Goal: Task Accomplishment & Management: Use online tool/utility

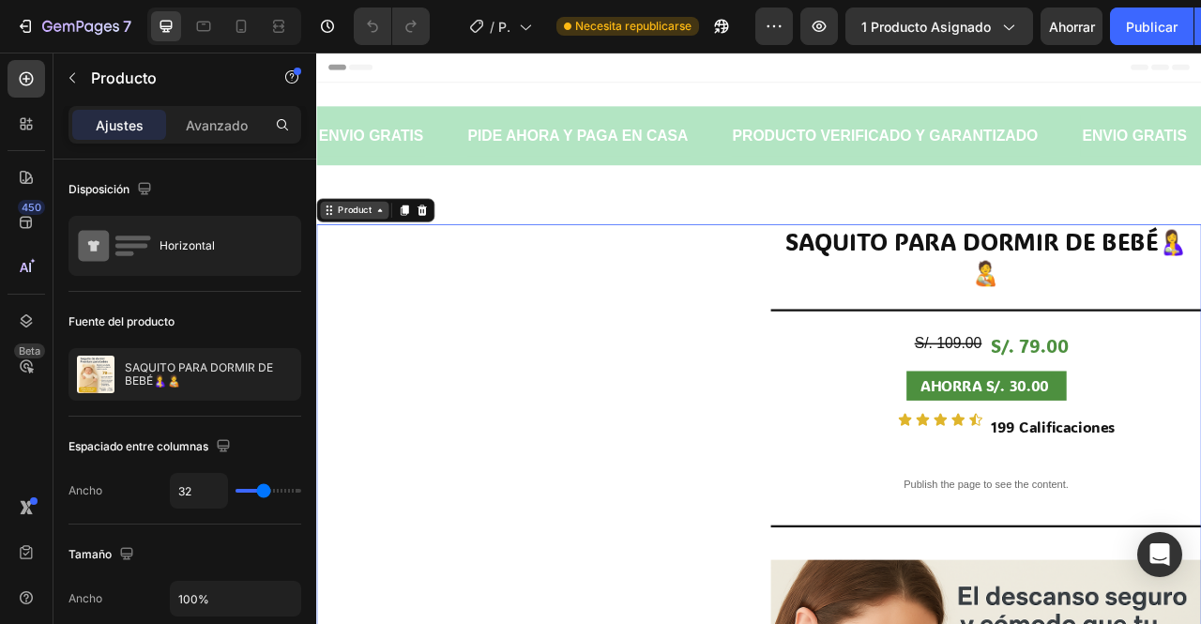
click at [365, 253] on div "Product" at bounding box center [365, 253] width 50 height 17
click at [395, 254] on icon at bounding box center [396, 253] width 15 height 15
click at [387, 260] on div "Product" at bounding box center [365, 253] width 50 height 17
click at [428, 252] on icon at bounding box center [428, 253] width 10 height 13
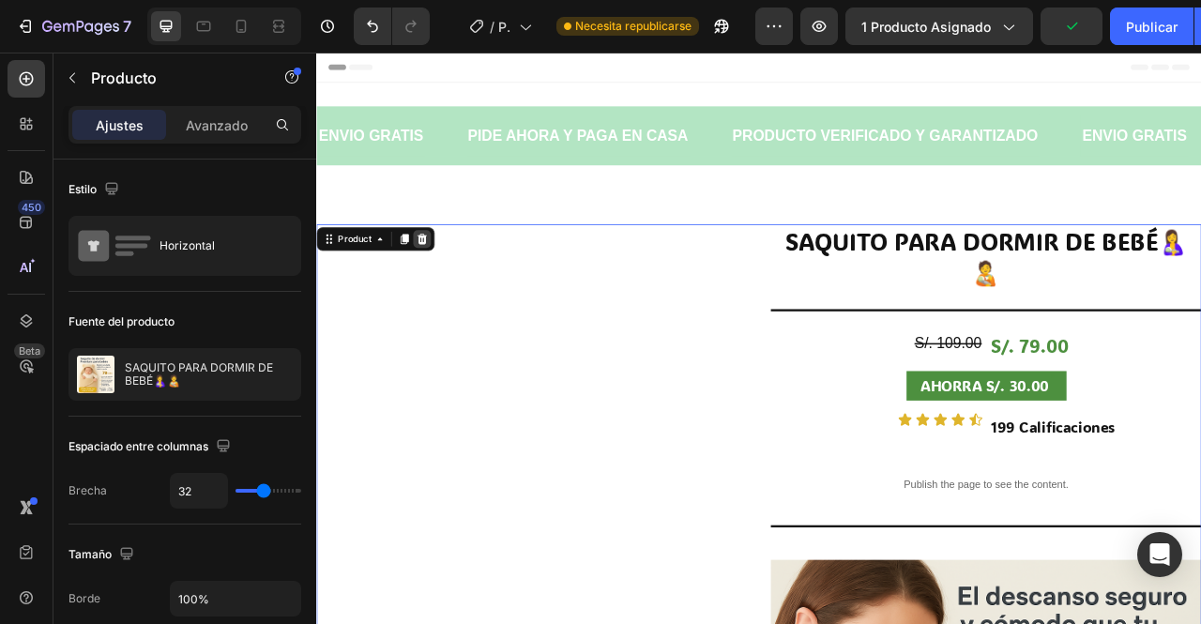
click at [451, 298] on div at bounding box center [450, 290] width 23 height 23
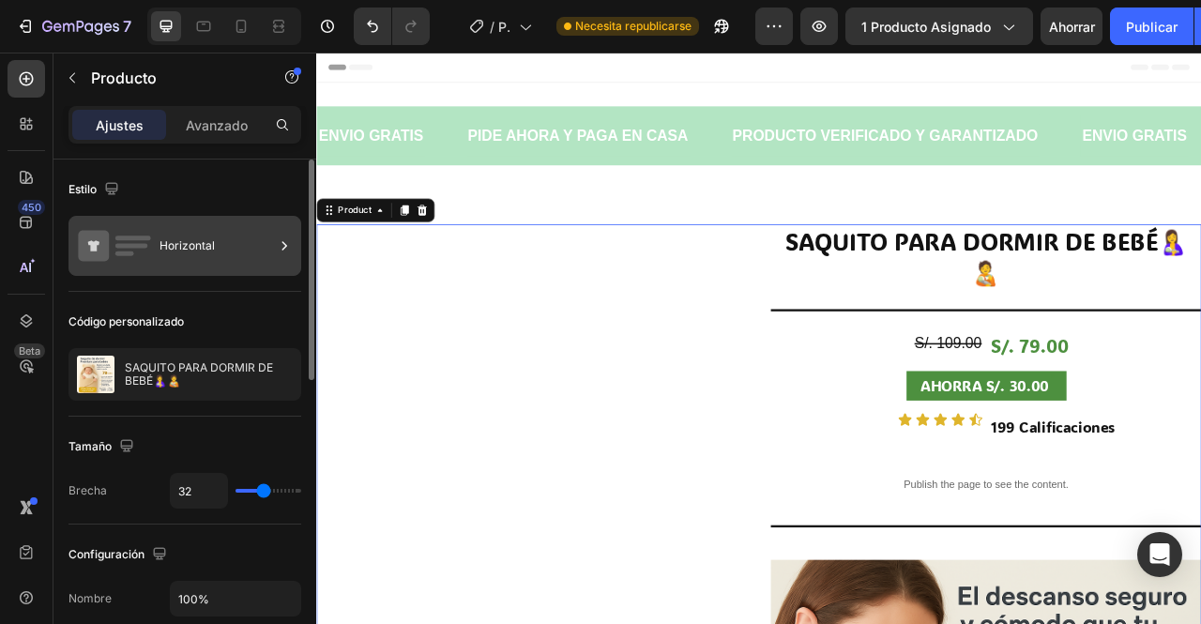
click at [261, 262] on div "Horizontal" at bounding box center [216, 245] width 114 height 43
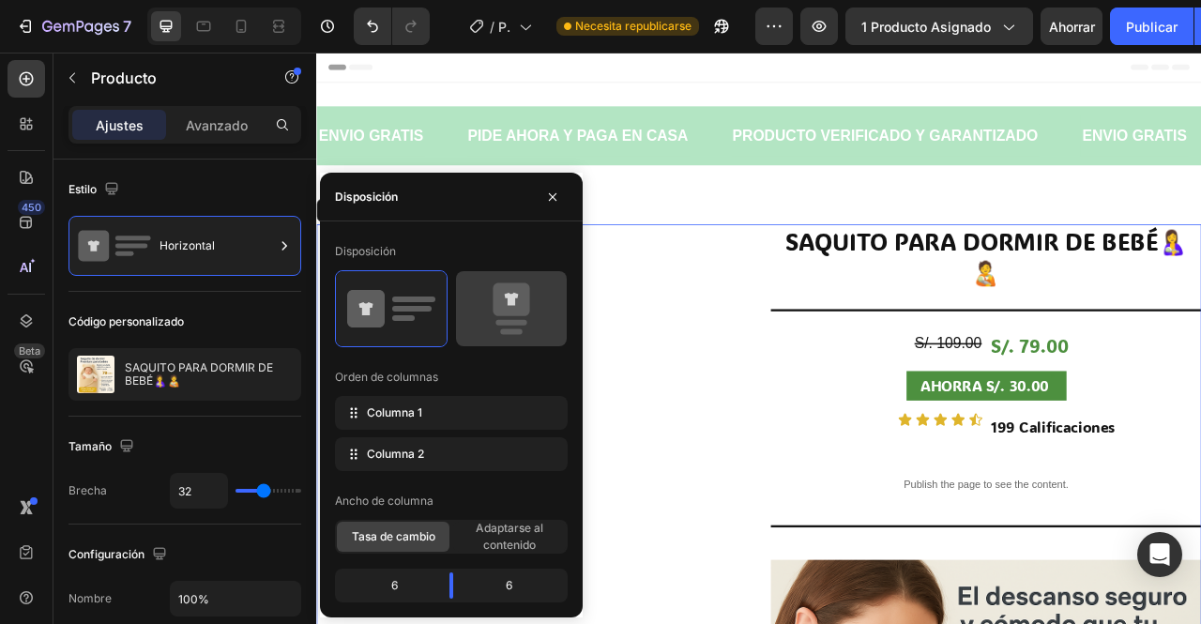
click at [513, 329] on rect at bounding box center [511, 332] width 23 height 6
click at [528, 315] on icon at bounding box center [511, 308] width 88 height 53
type input "0"
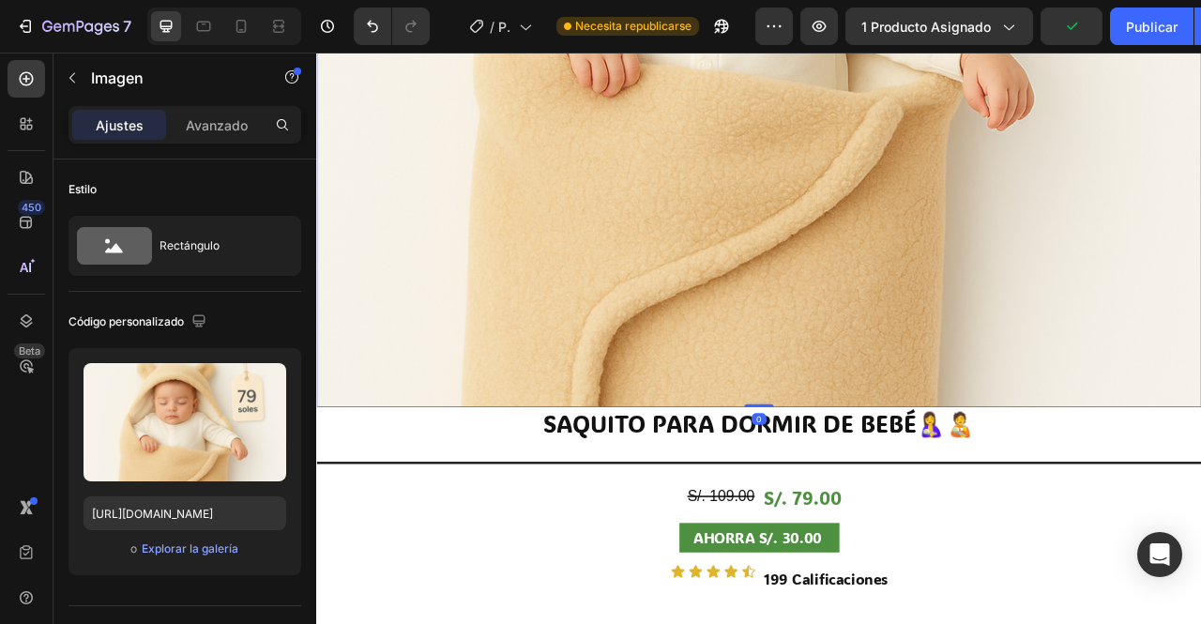
scroll to position [895, 0]
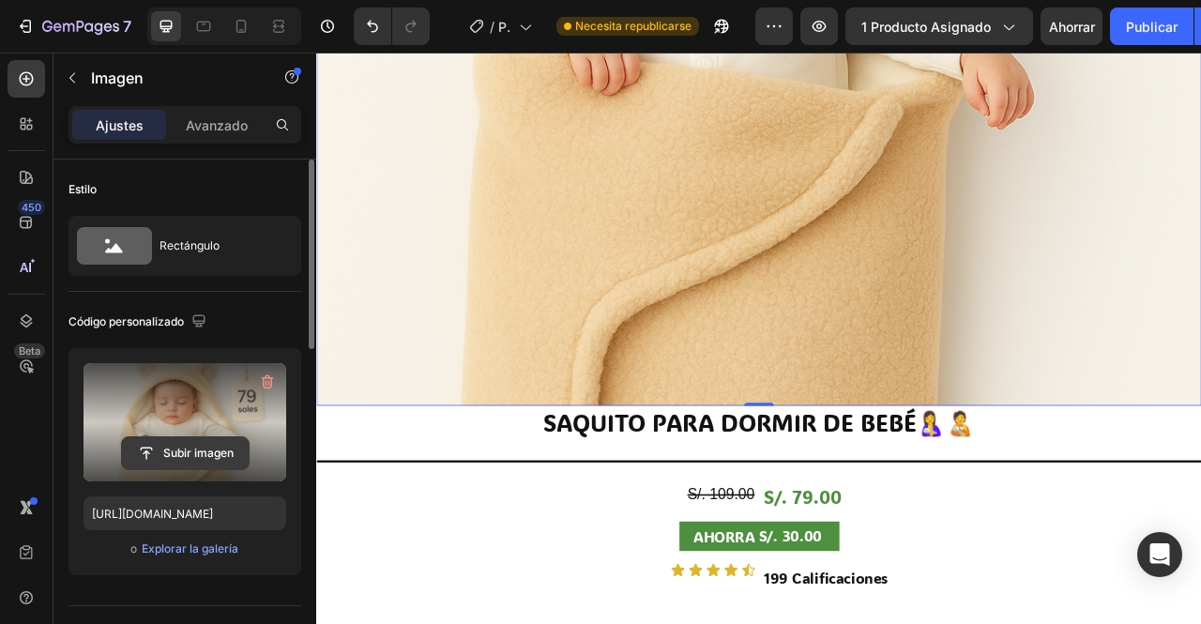
click at [190, 441] on input "file" at bounding box center [185, 453] width 127 height 32
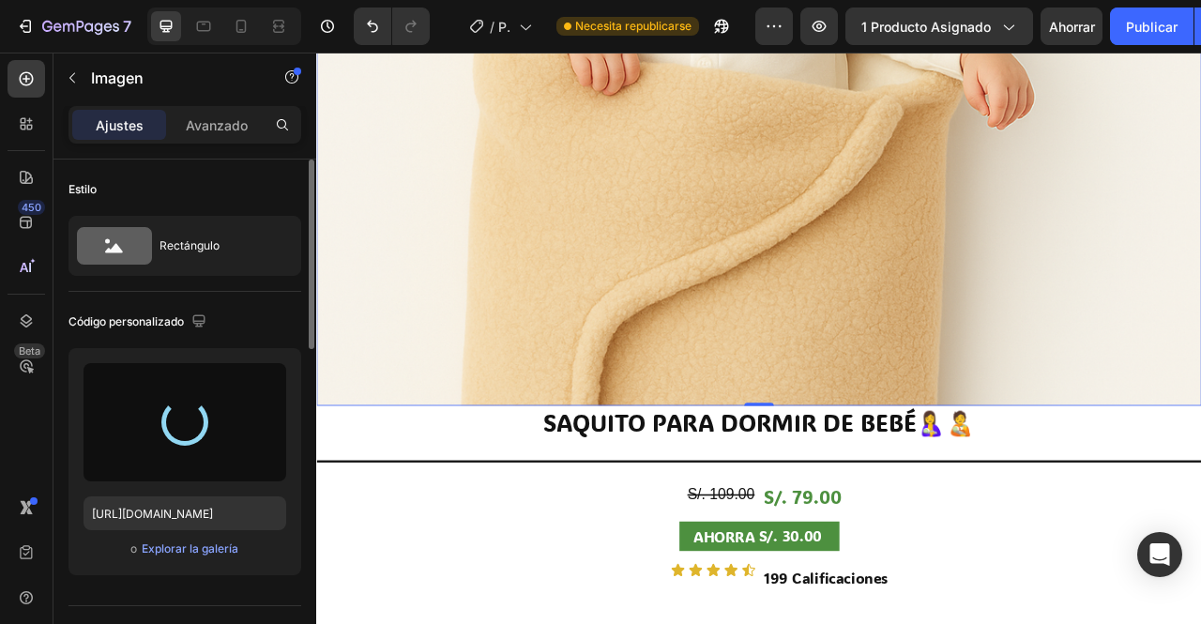
type input "https://cdn.shopify.com/s/files/1/0896/0969/9613/files/gempages_546882413876217…"
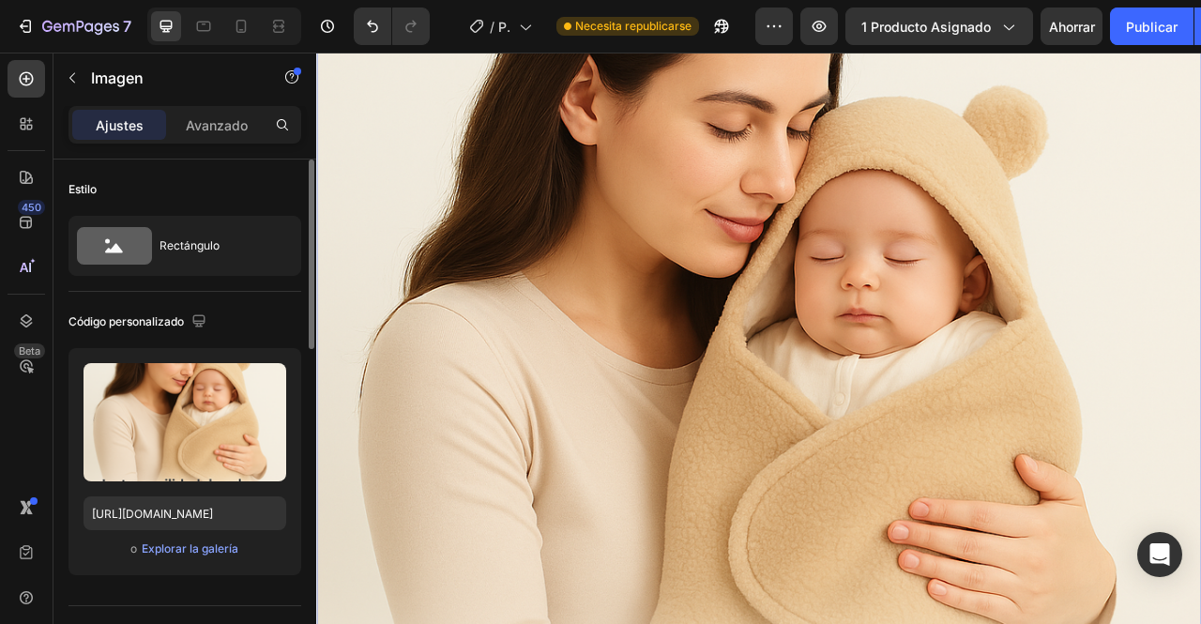
scroll to position [7634, 0]
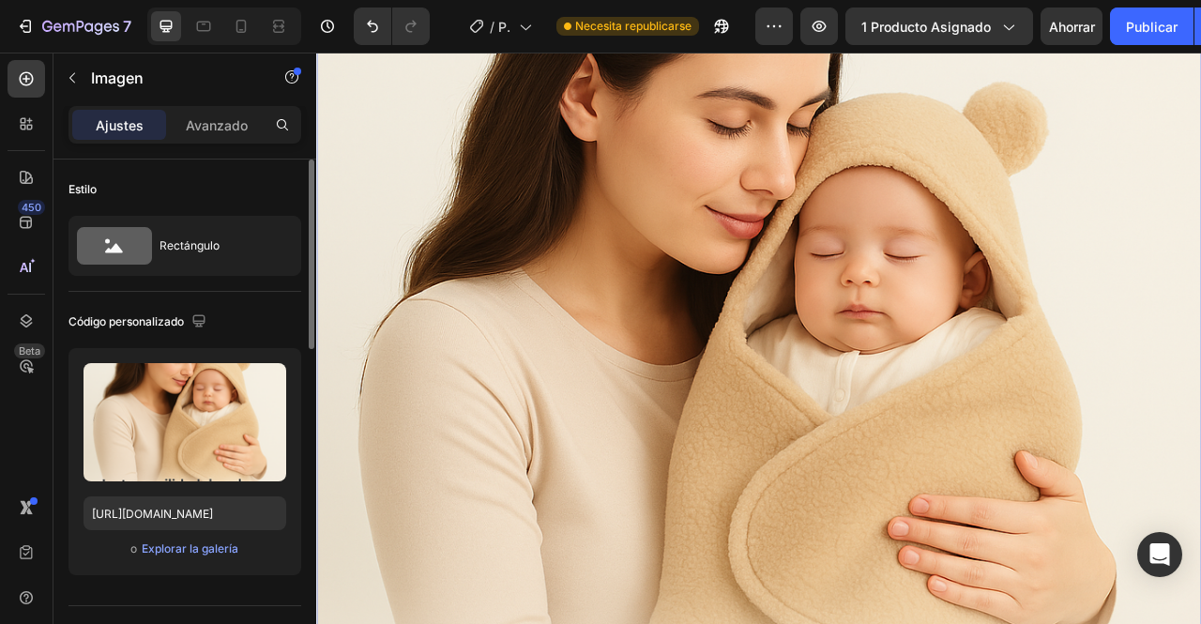
click at [1115, 436] on img at bounding box center [879, 493] width 1126 height 1126
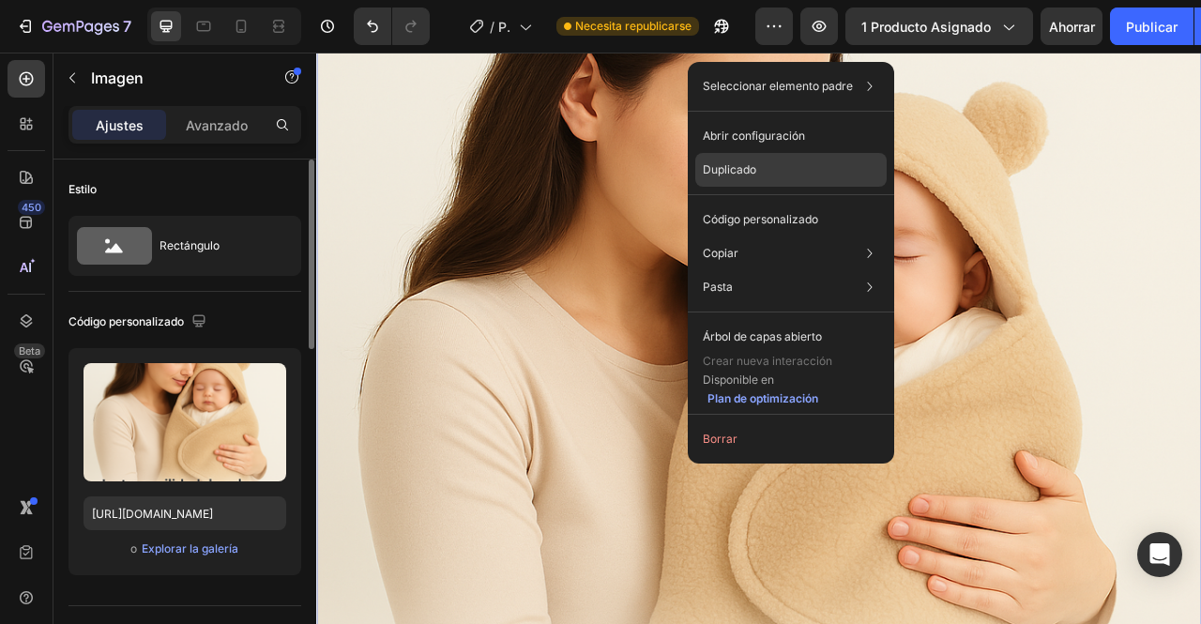
click at [724, 171] on p "Duplicado" at bounding box center [729, 169] width 53 height 17
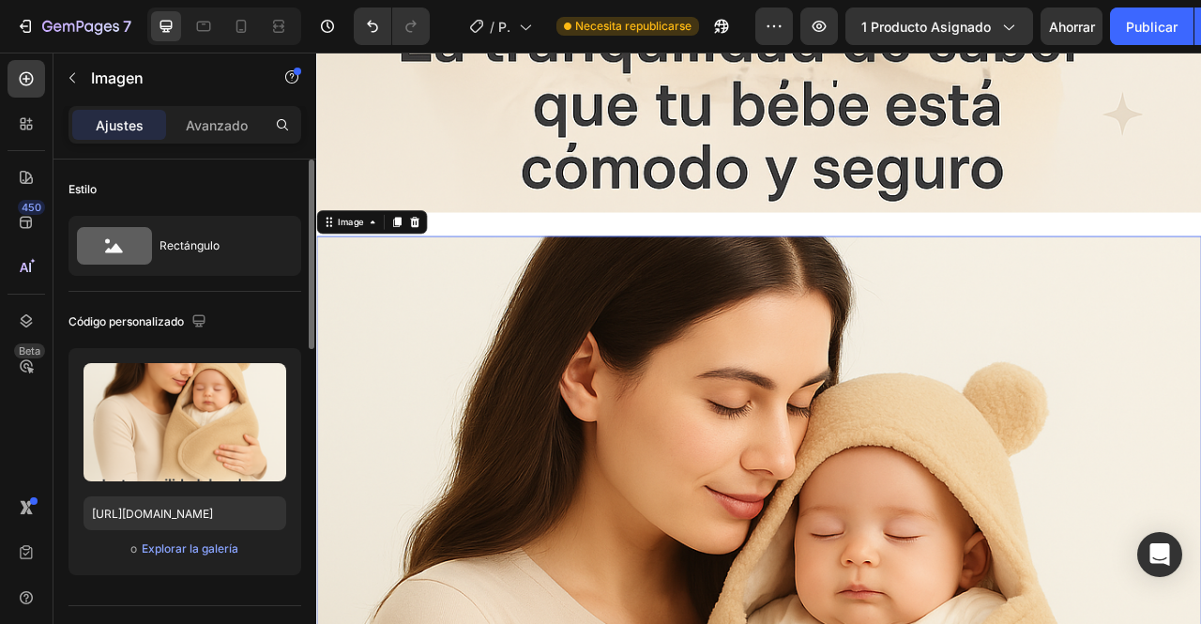
scroll to position [8499, 0]
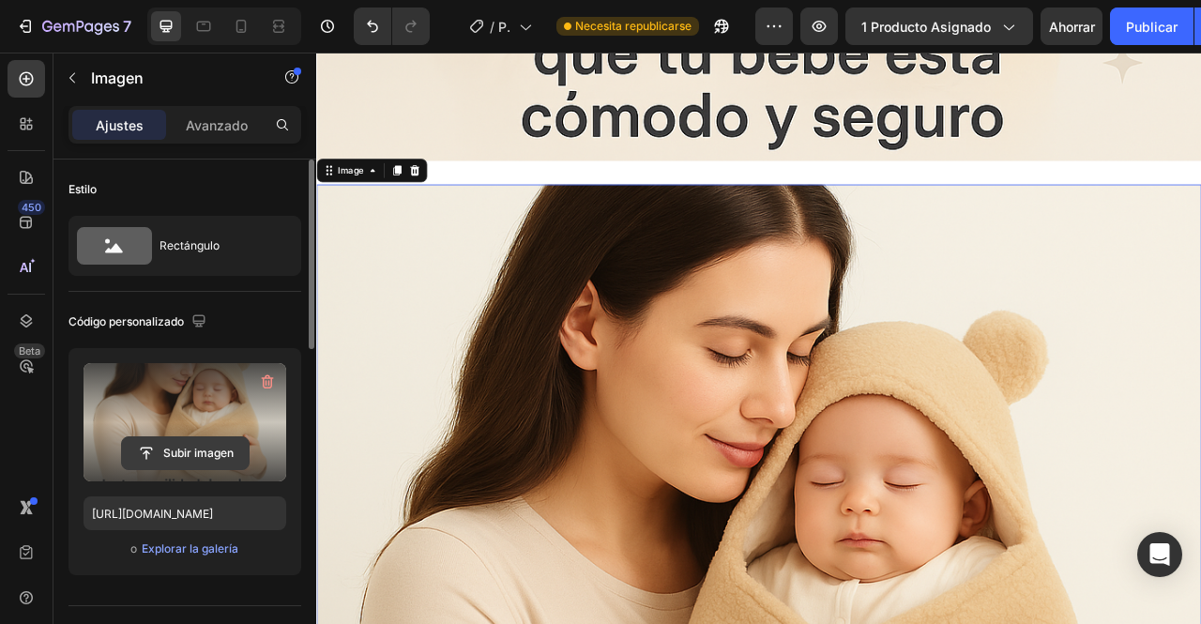
click at [219, 457] on input "file" at bounding box center [185, 453] width 127 height 32
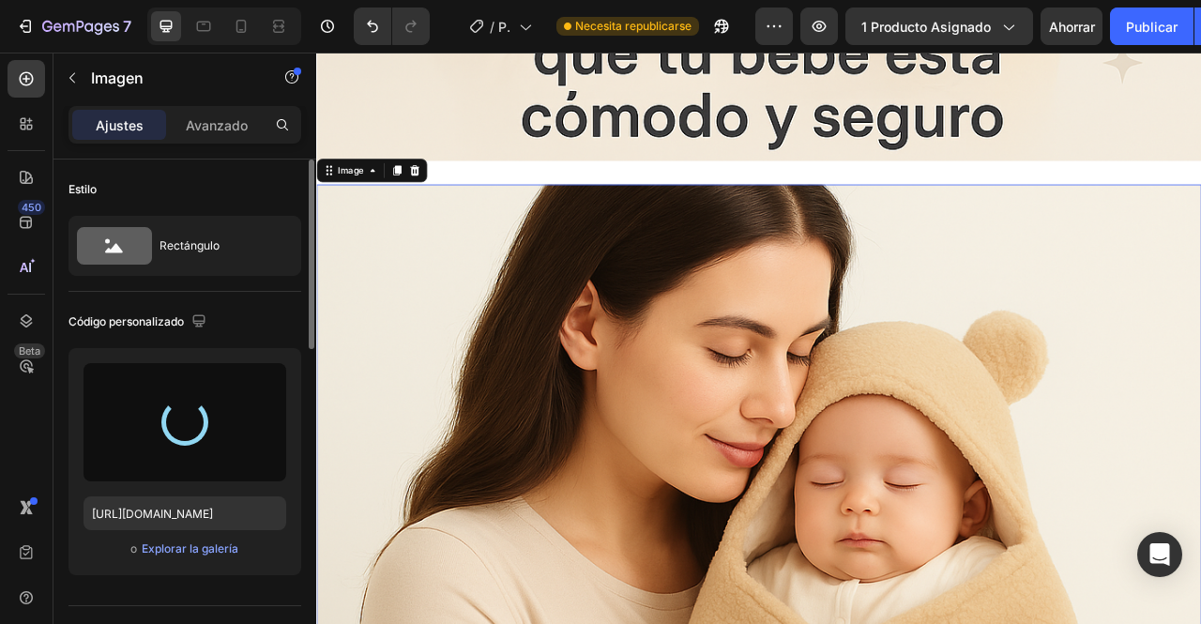
type input "https://cdn.shopify.com/s/files/1/0896/0969/9613/files/gempages_546882413876217…"
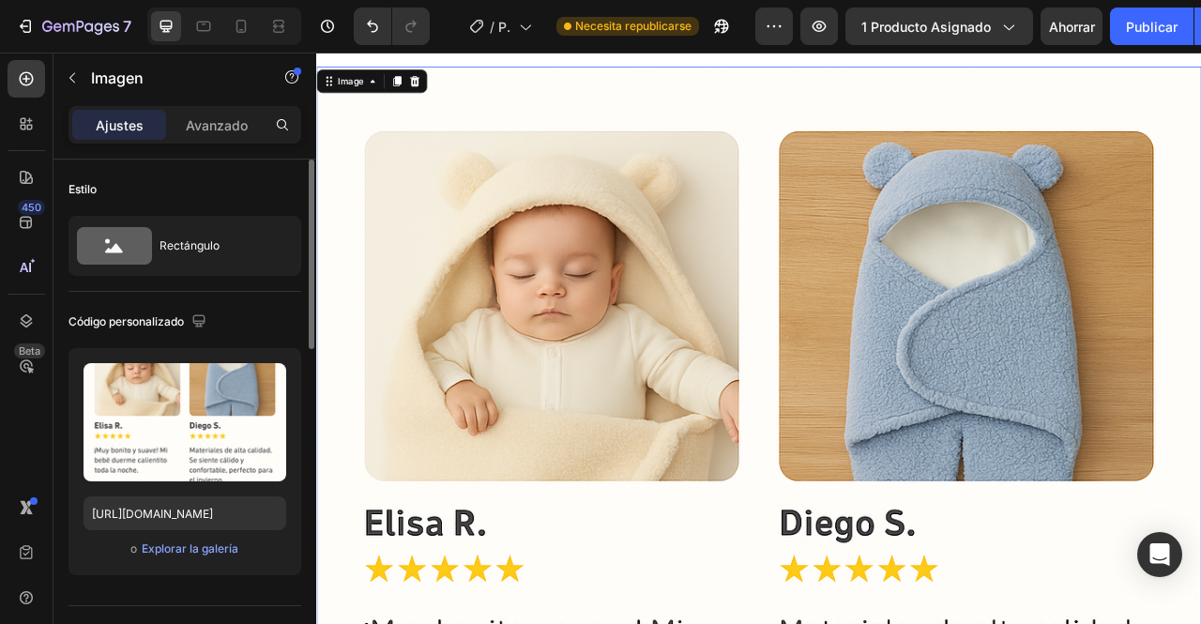
scroll to position [10381, 0]
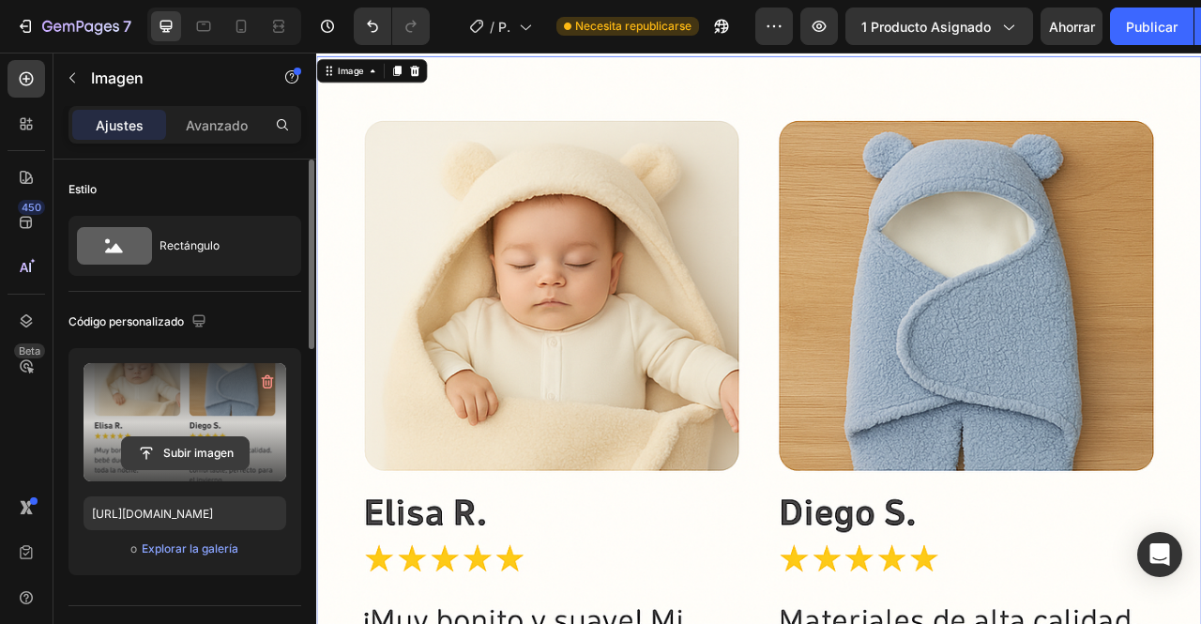
click at [172, 463] on input "file" at bounding box center [185, 453] width 127 height 32
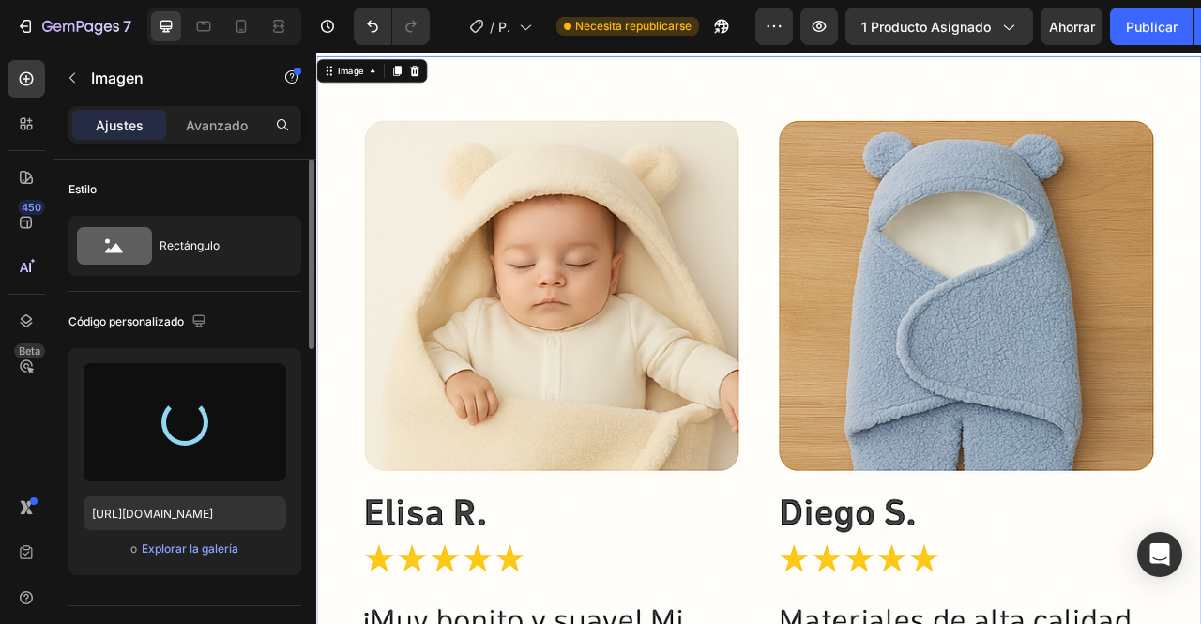
type input "https://cdn.shopify.com/s/files/1/0896/0969/9613/files/gempages_546882413876217…"
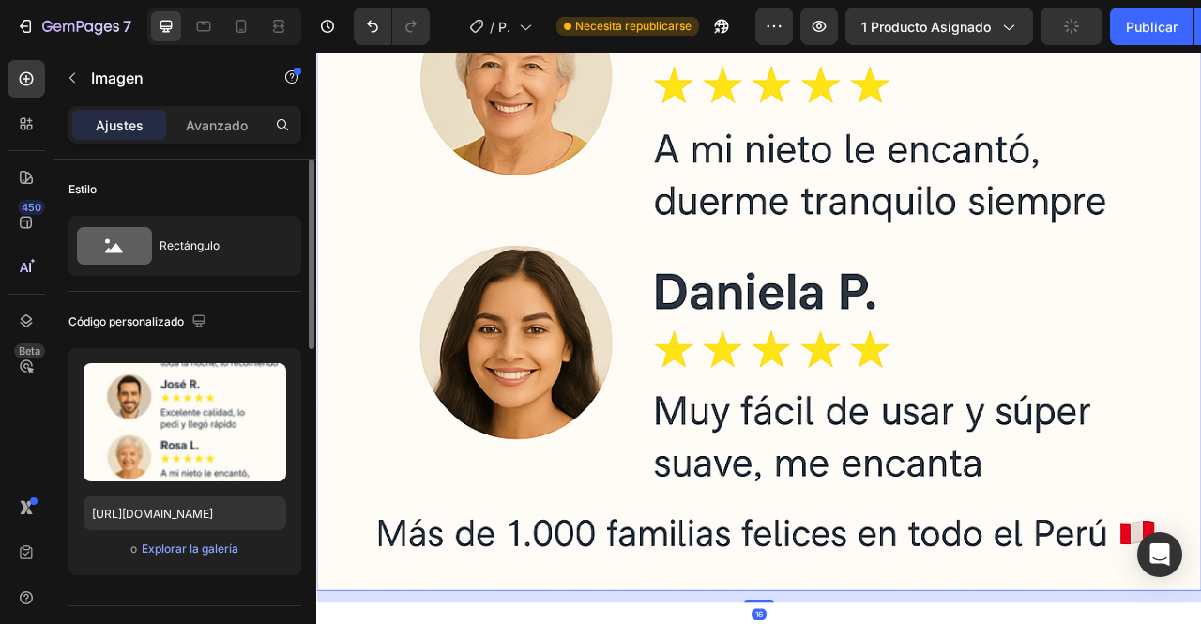
scroll to position [11390, 0]
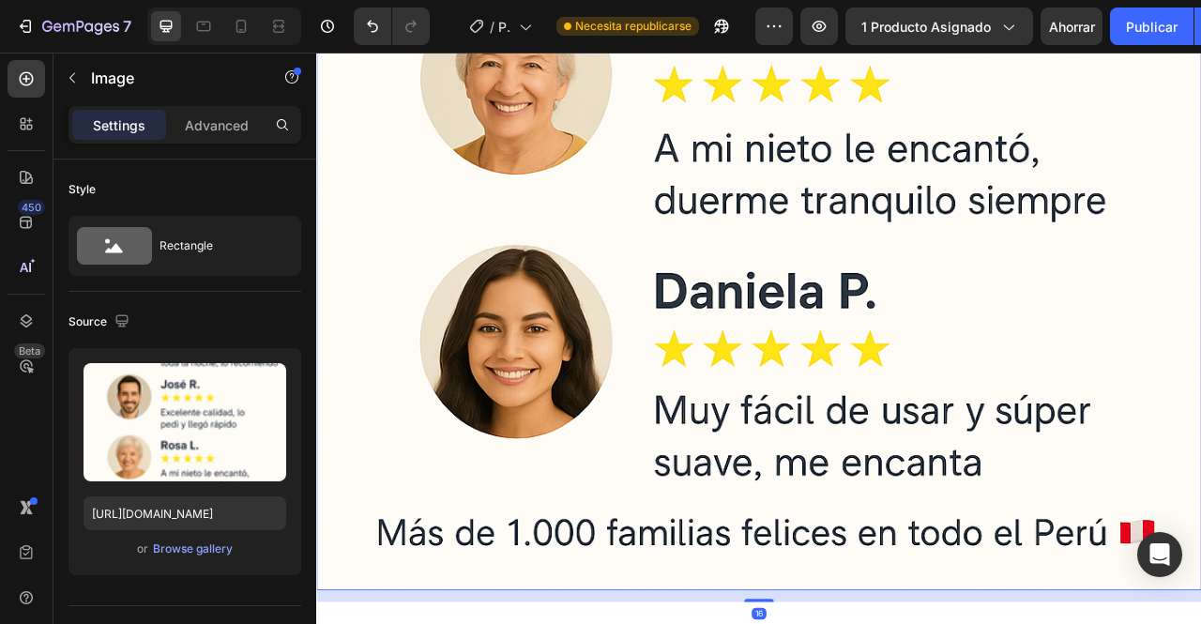
drag, startPoint x: 1155, startPoint y: 722, endPoint x: 582, endPoint y: 475, distance: 624.4
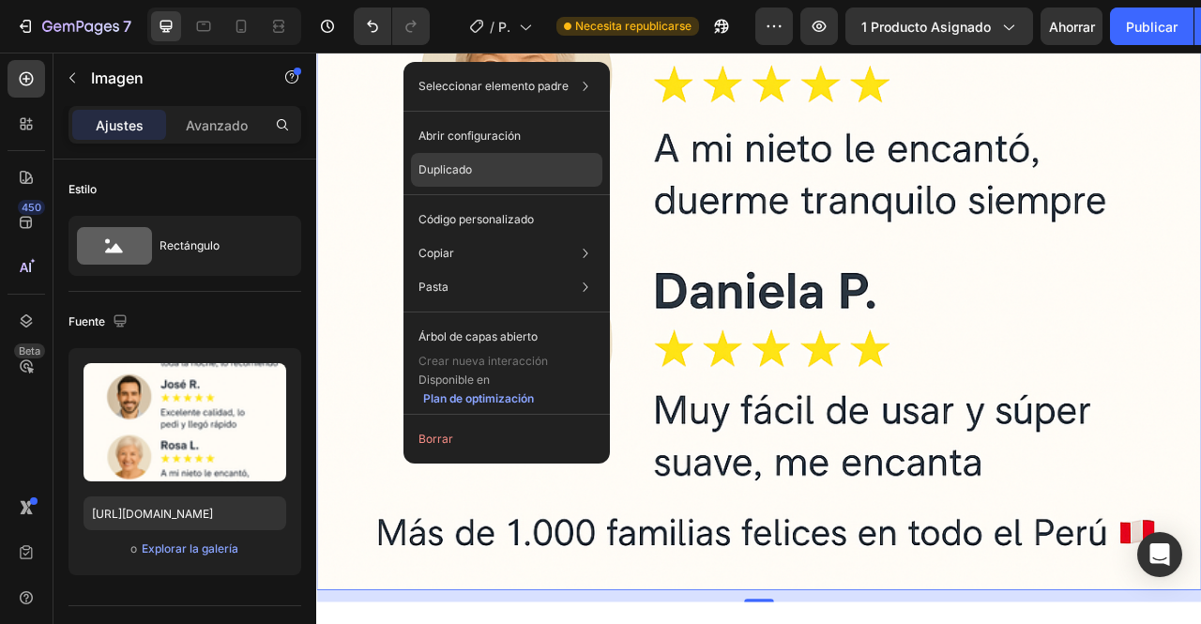
click at [492, 203] on div "Duplicado" at bounding box center [506, 220] width 191 height 34
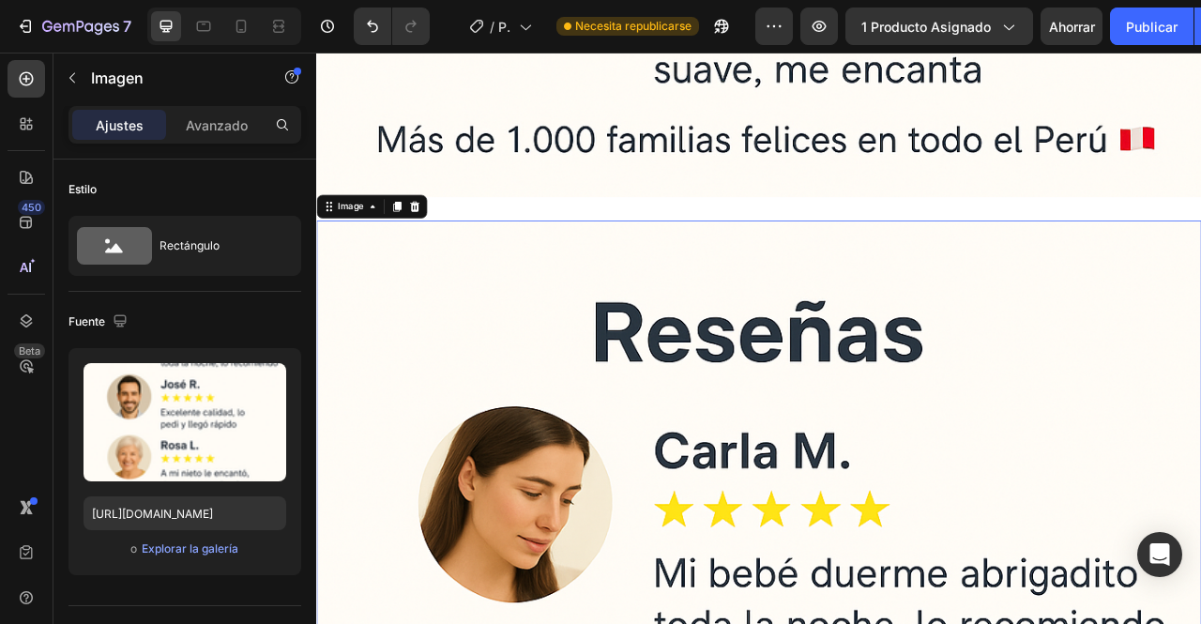
scroll to position [11893, 0]
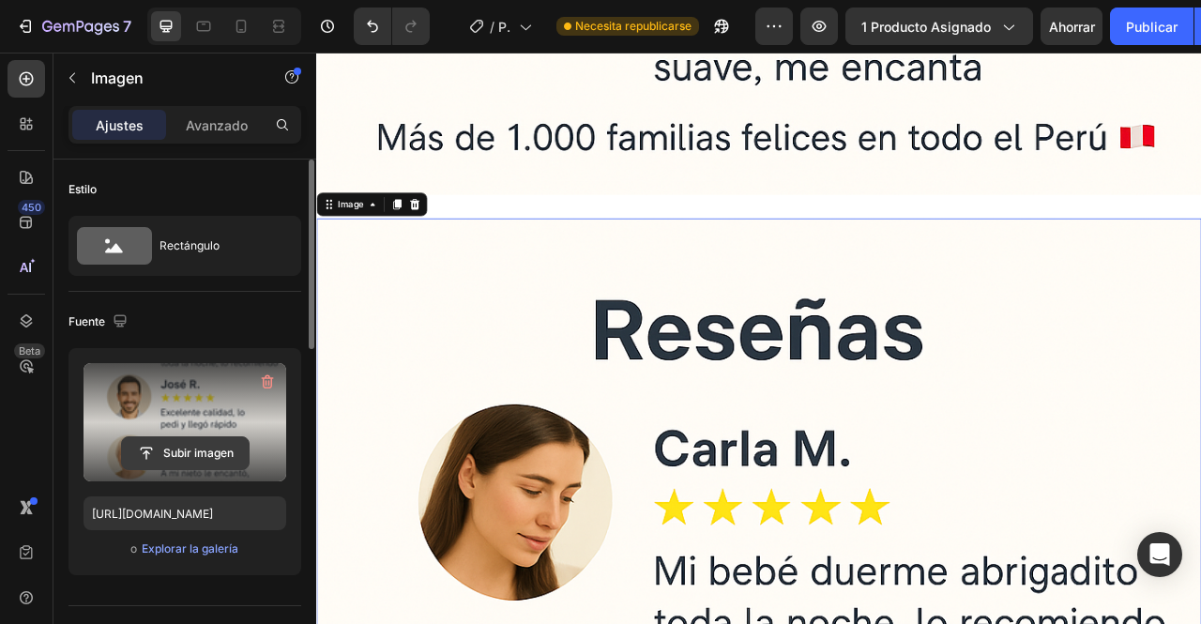
click at [194, 453] on input "file" at bounding box center [185, 453] width 127 height 32
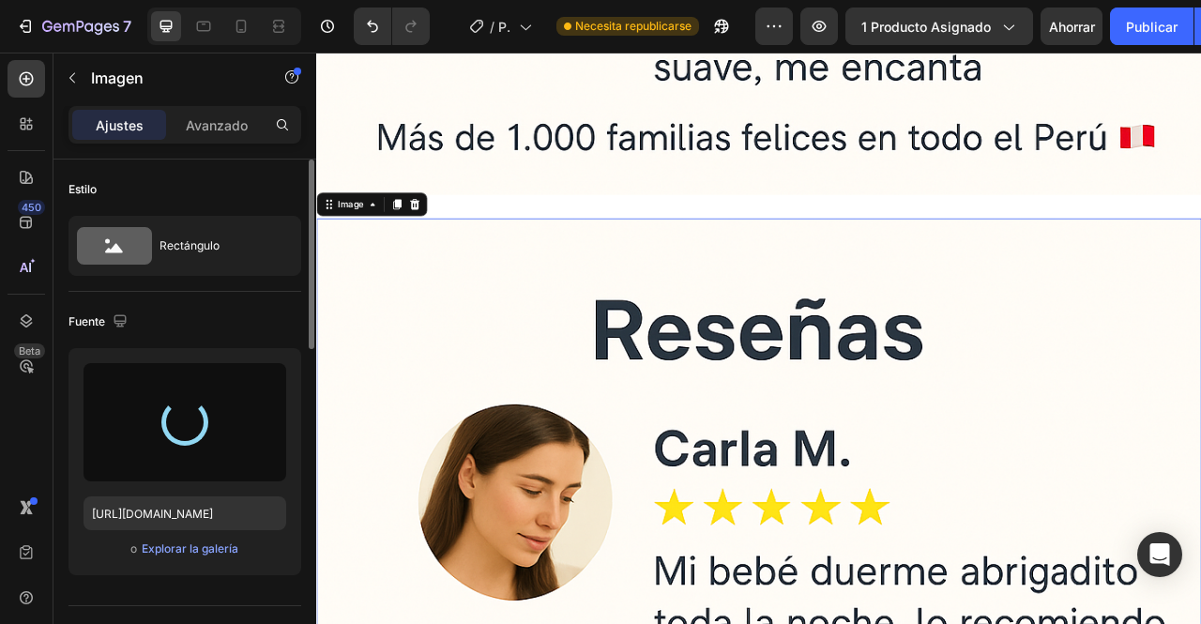
type input "https://cdn.shopify.com/s/files/1/0896/0969/9613/files/gempages_546882413876217…"
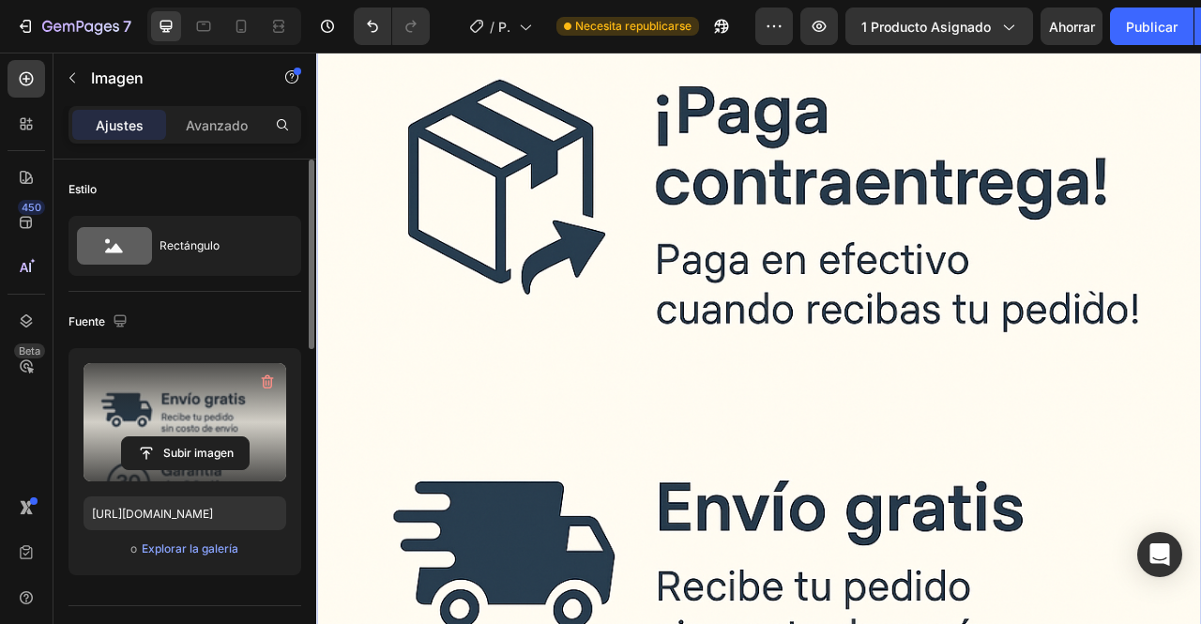
scroll to position [12243, 0]
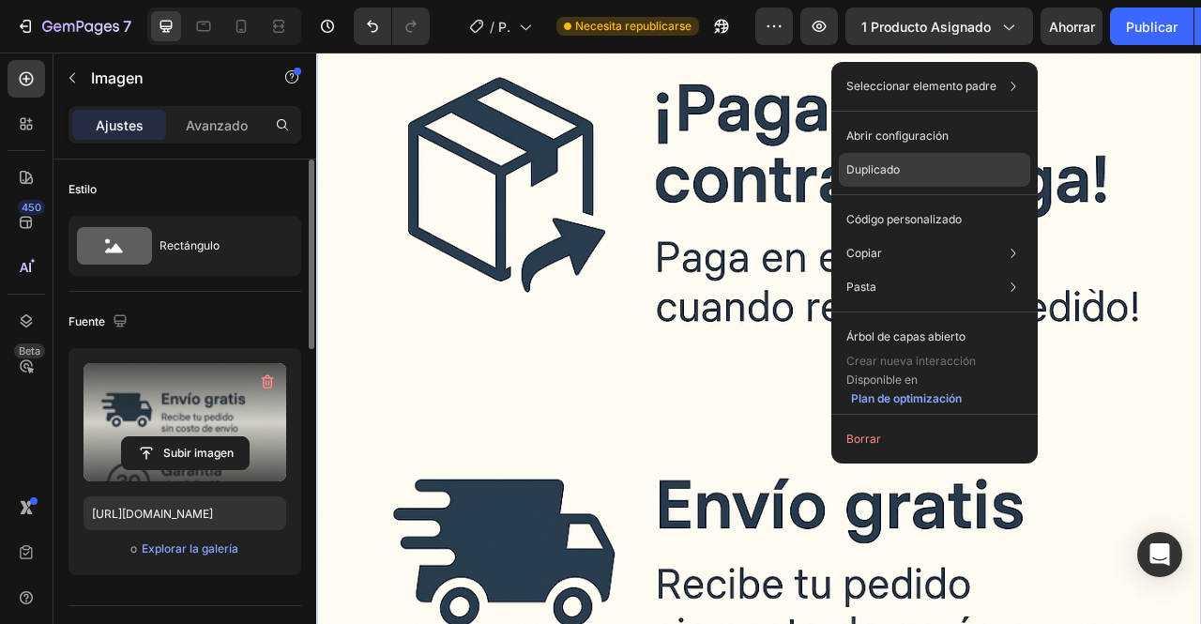
click at [882, 172] on p "Duplicado" at bounding box center [872, 169] width 53 height 17
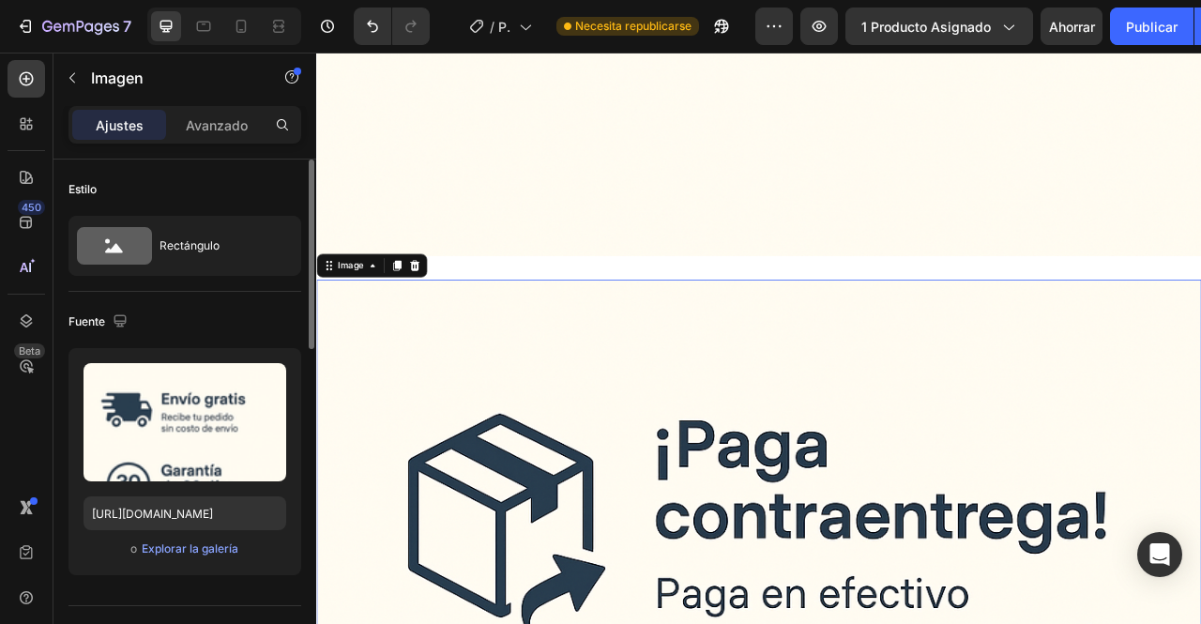
scroll to position [13590, 0]
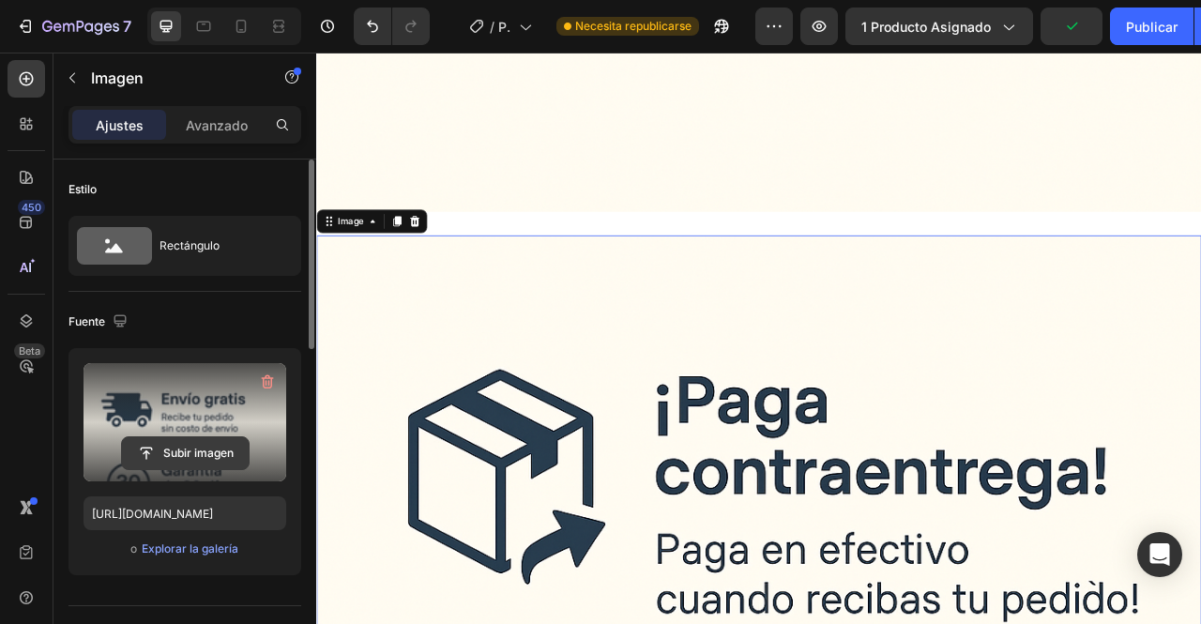
click at [190, 457] on input "file" at bounding box center [185, 453] width 127 height 32
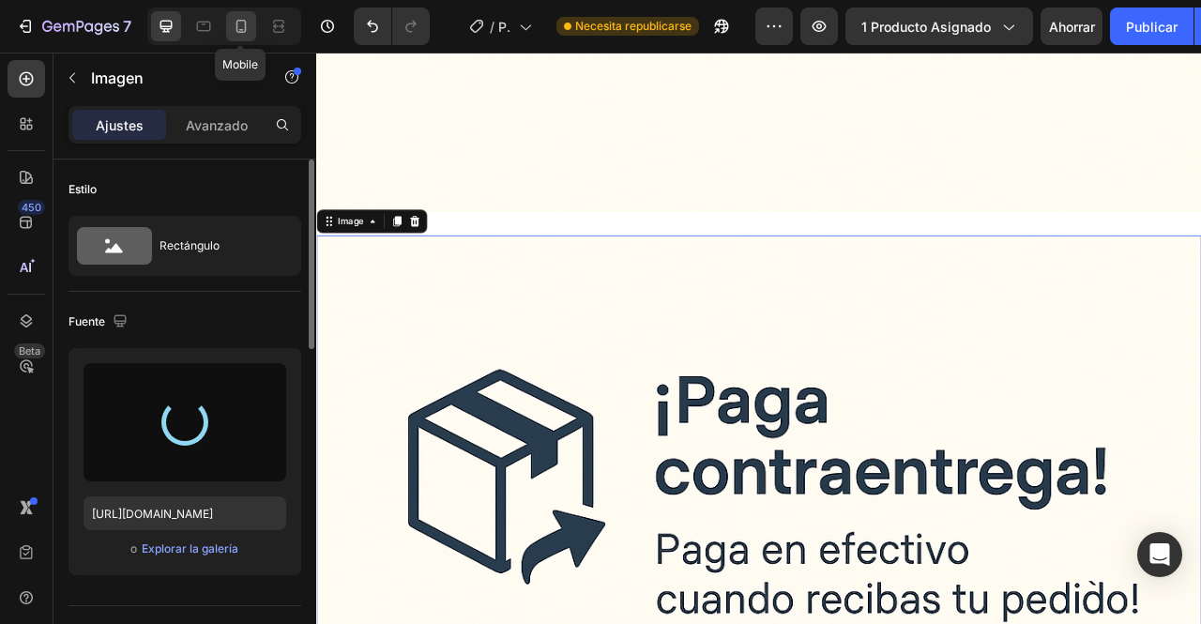
type input "https://cdn.shopify.com/s/files/1/0896/0969/9613/files/gempages_546882413876217…"
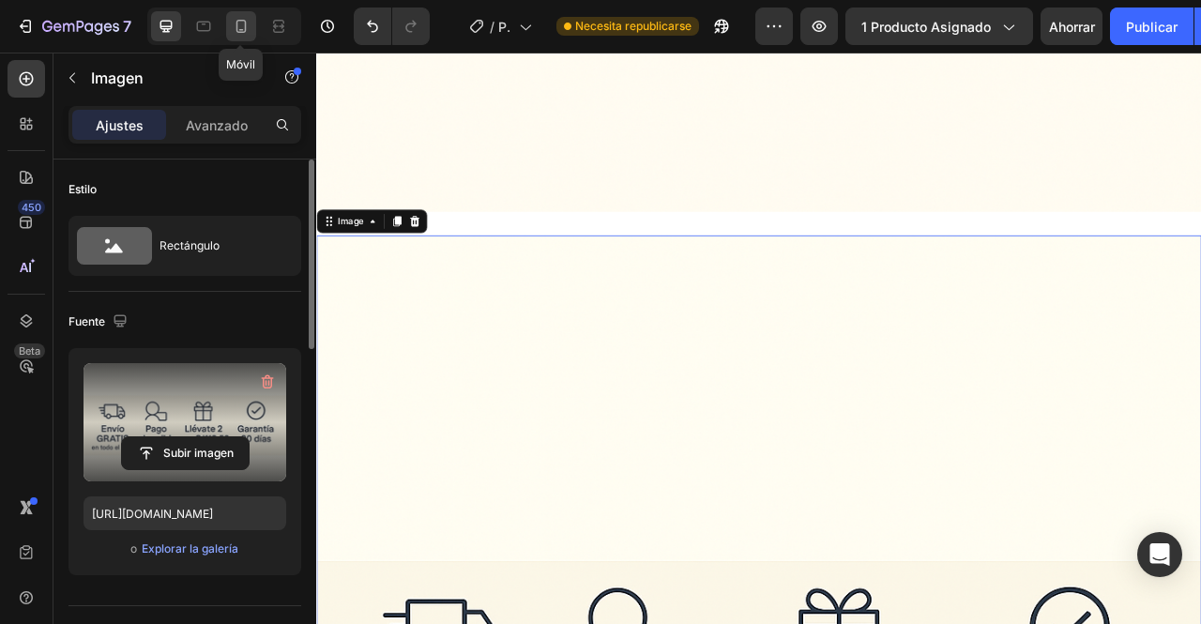
click at [244, 23] on icon at bounding box center [241, 26] width 19 height 19
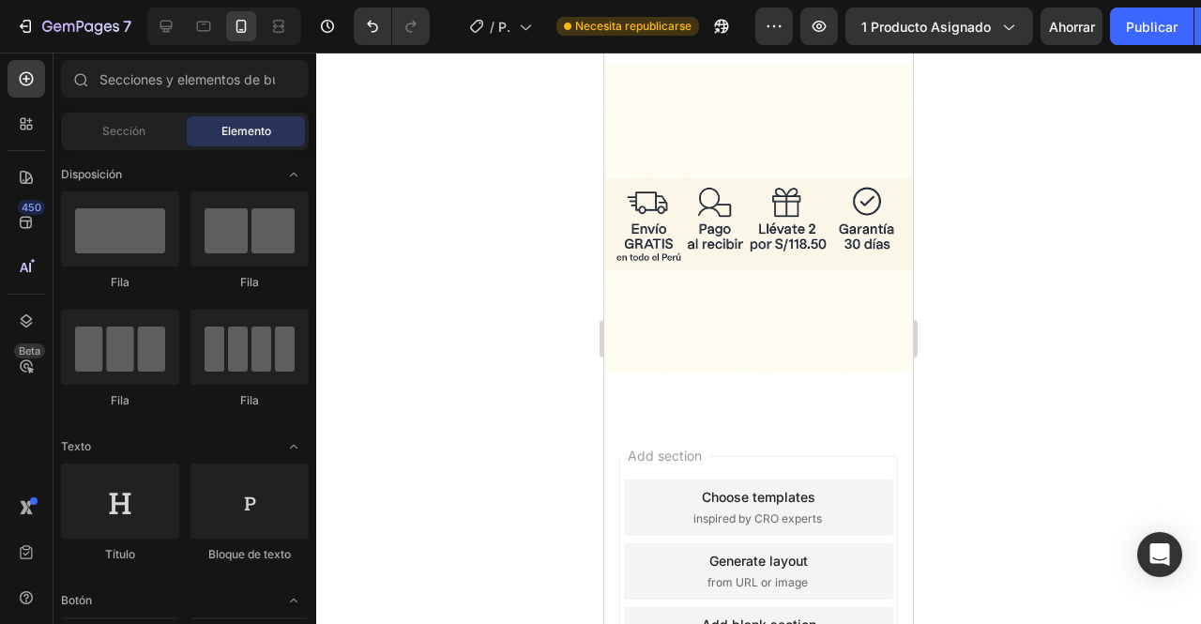
scroll to position [4409, 0]
drag, startPoint x: 904, startPoint y: 82, endPoint x: 1550, endPoint y: 629, distance: 846.6
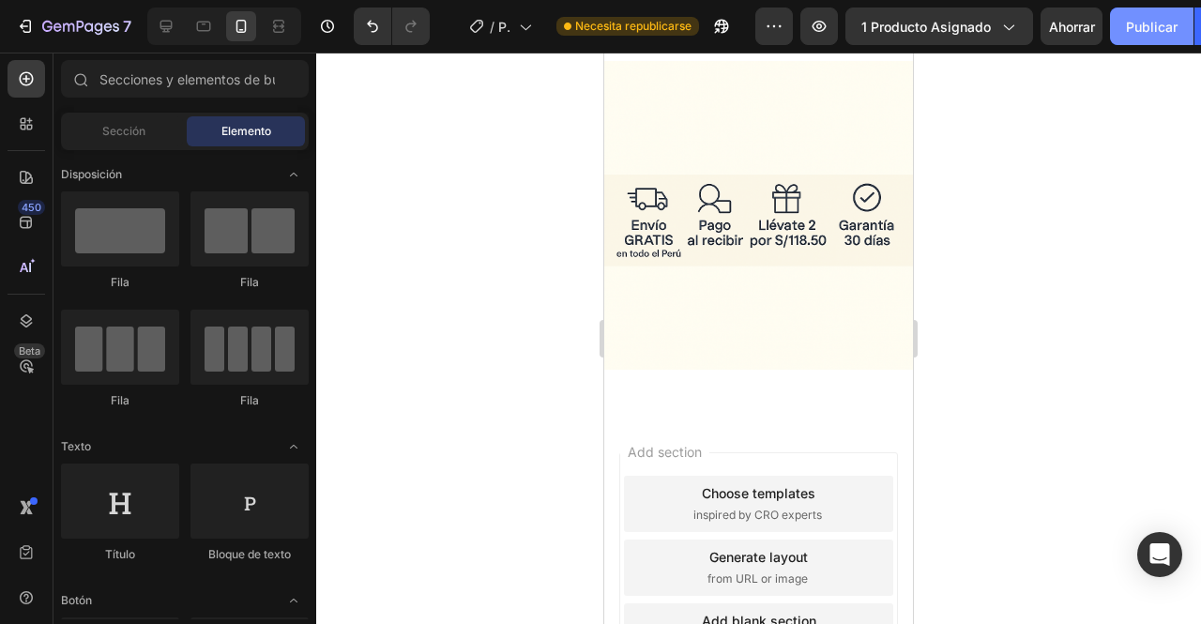
click at [1131, 33] on div "Publicar" at bounding box center [1152, 27] width 52 height 20
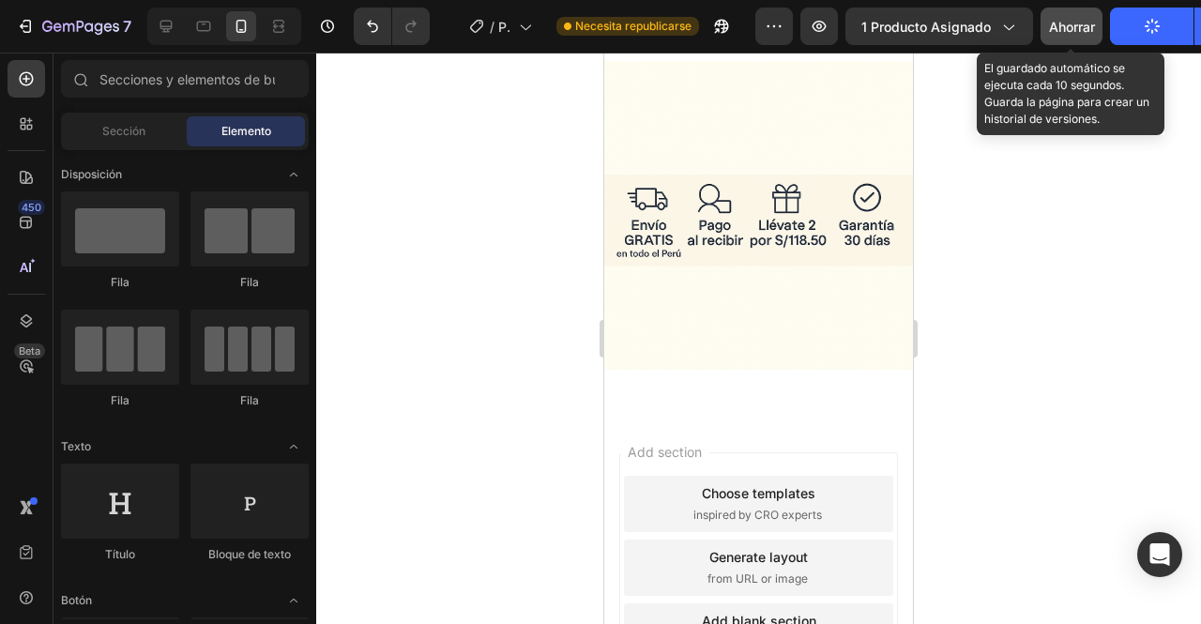
click at [1085, 22] on span "Ahorrar" at bounding box center [1072, 27] width 46 height 16
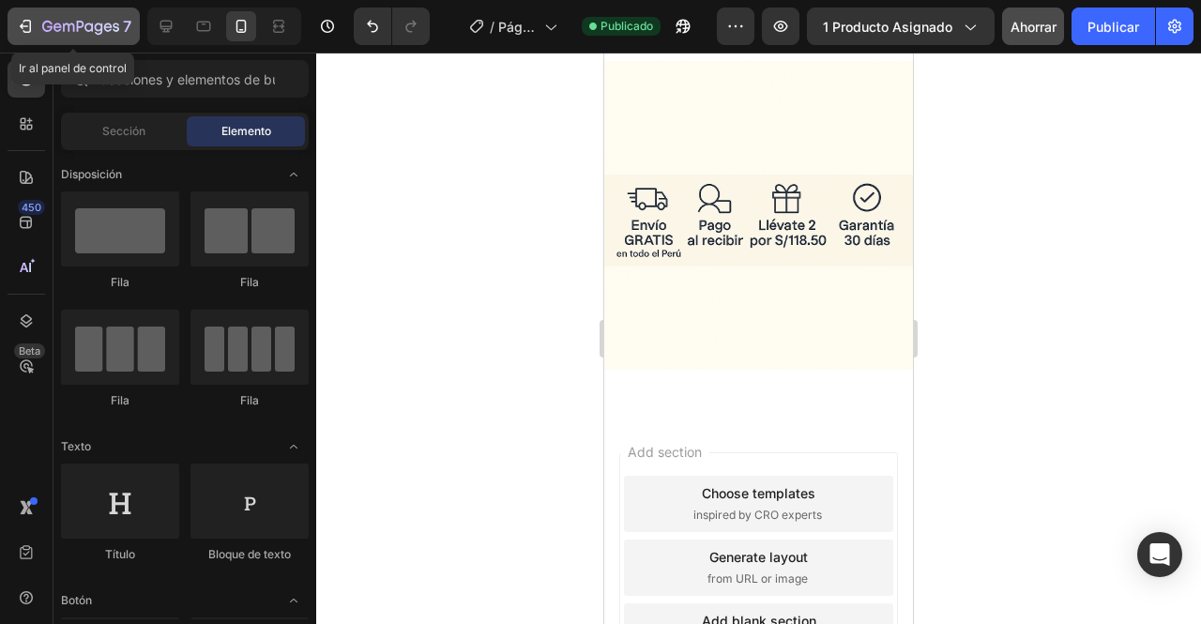
click at [34, 26] on icon "button" at bounding box center [25, 26] width 19 height 19
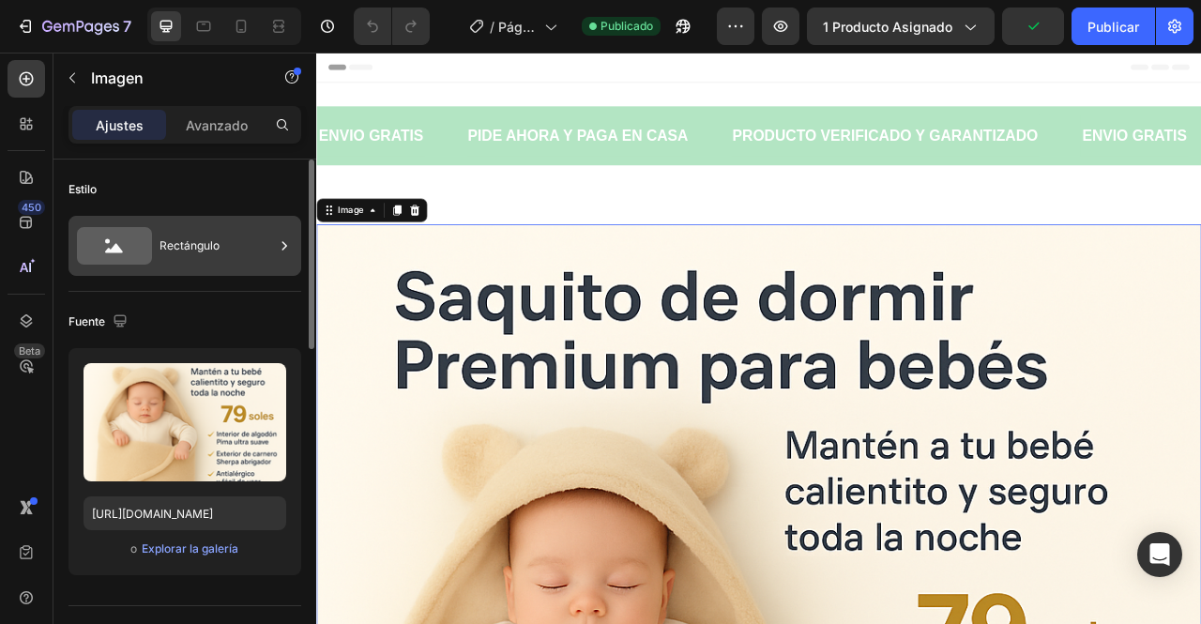
click at [273, 244] on div "Rectángulo" at bounding box center [216, 245] width 114 height 43
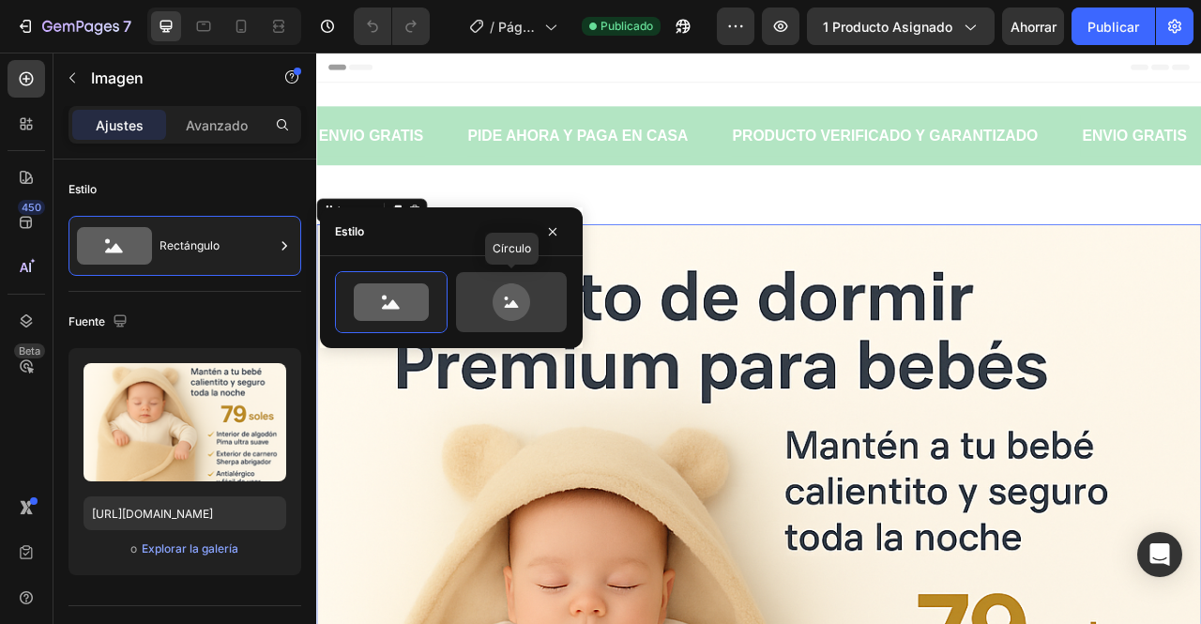
click at [504, 299] on icon at bounding box center [512, 302] width 38 height 38
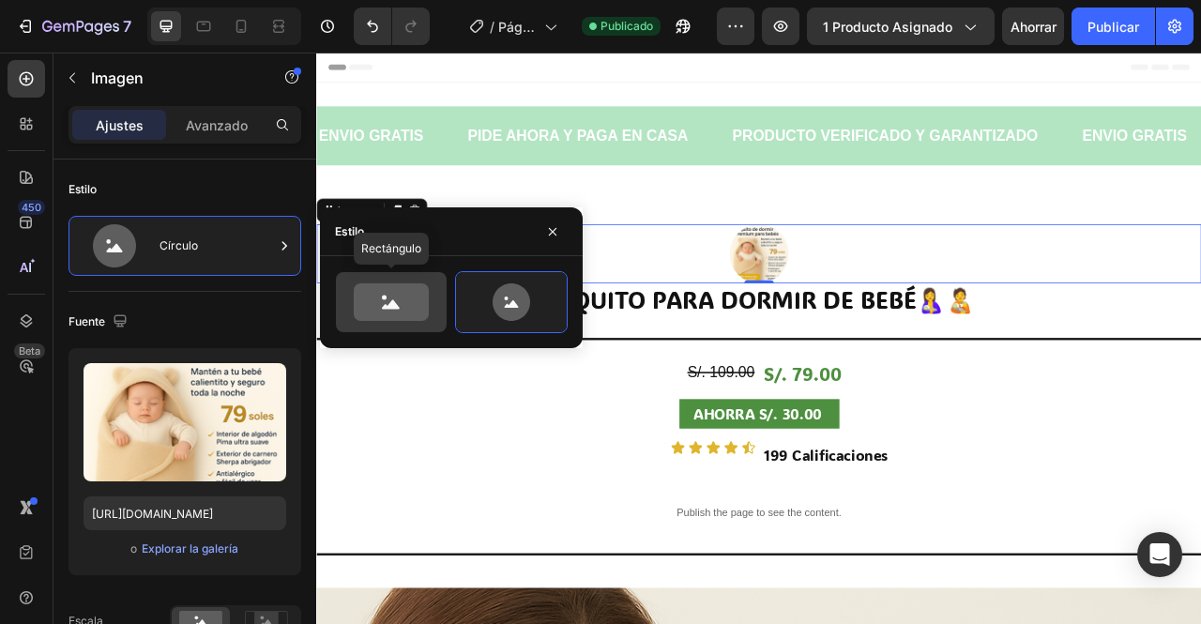
click at [375, 296] on icon at bounding box center [391, 302] width 75 height 38
type input "100"
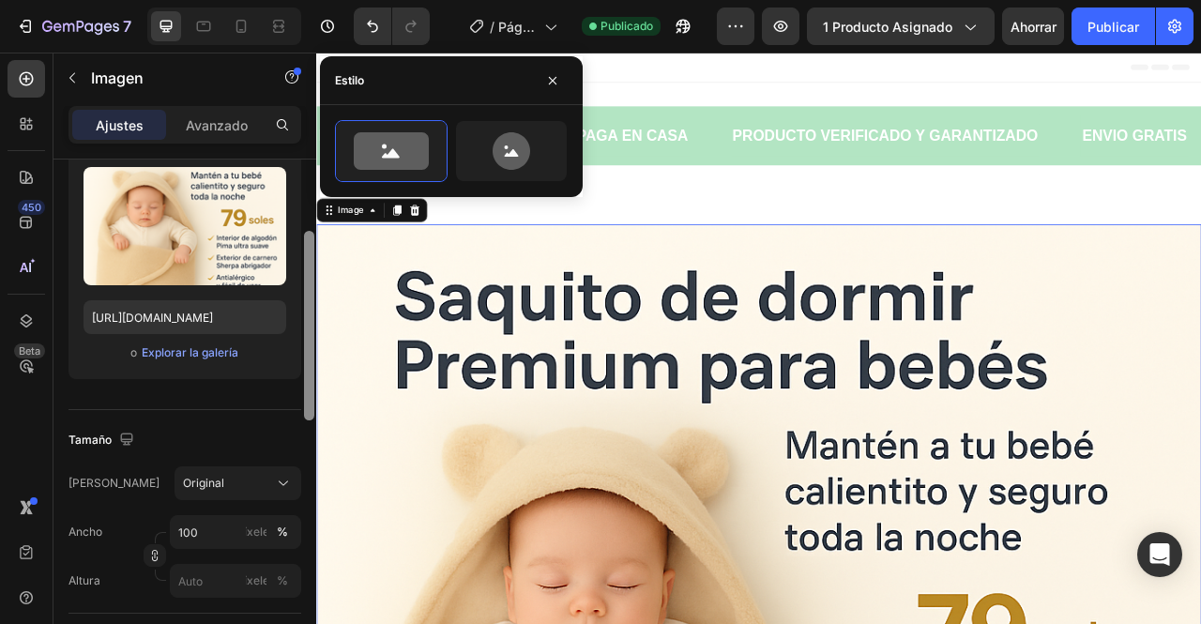
drag, startPoint x: 306, startPoint y: 281, endPoint x: 304, endPoint y: 352, distance: 71.3
click at [304, 352] on div at bounding box center [309, 326] width 10 height 190
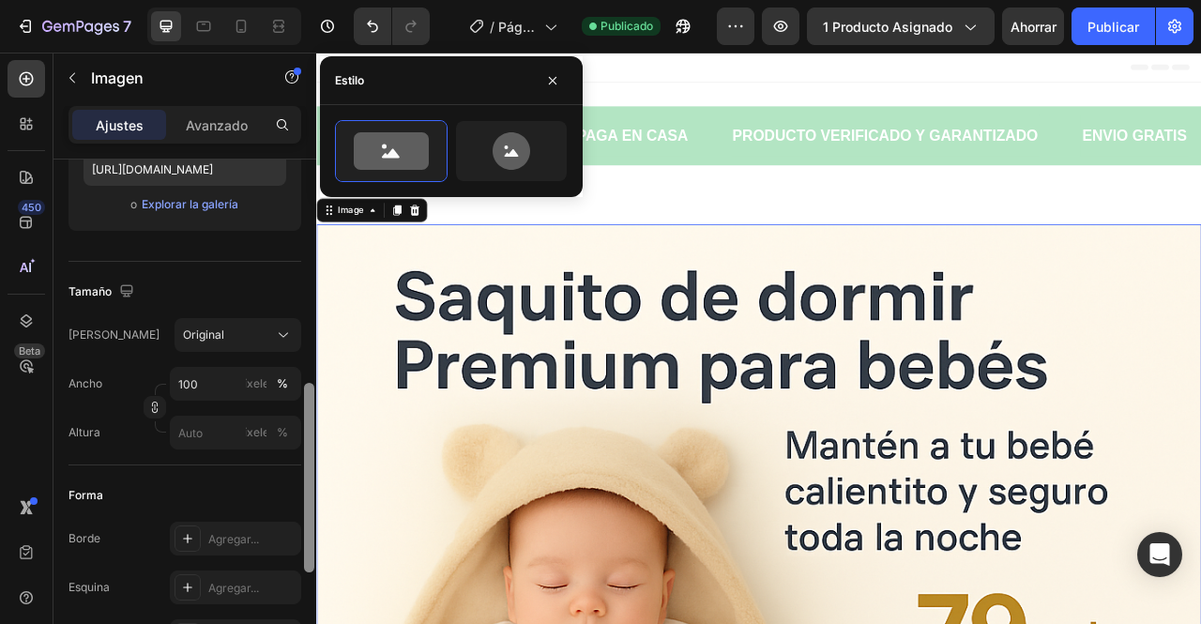
scroll to position [416, 0]
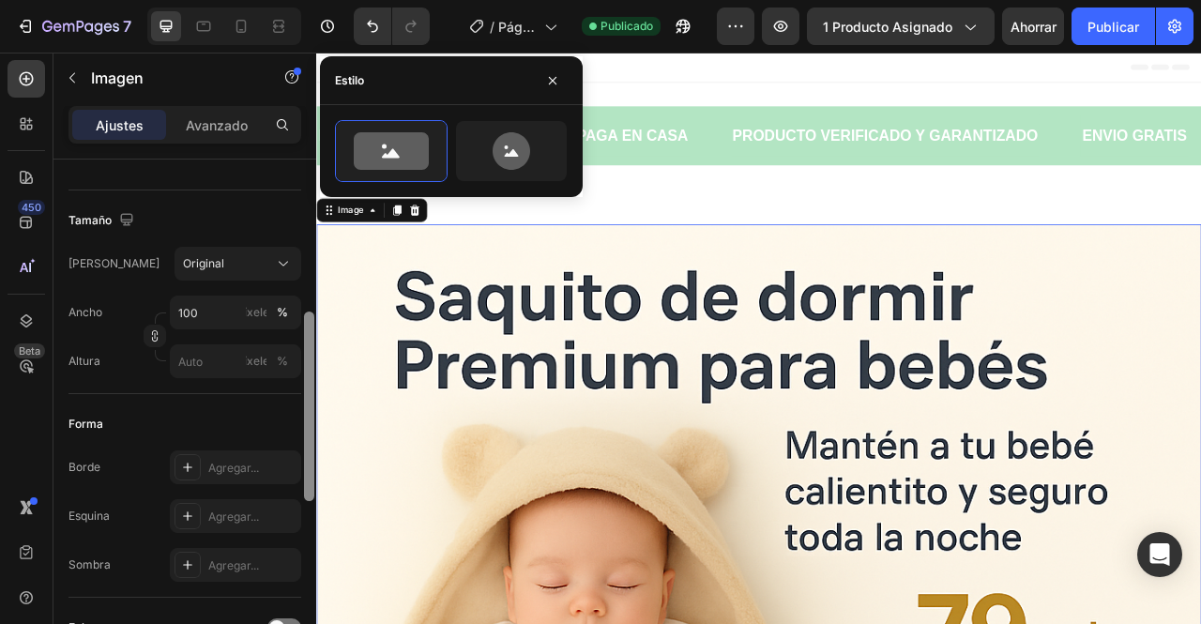
drag, startPoint x: 620, startPoint y: 404, endPoint x: 316, endPoint y: 556, distance: 339.8
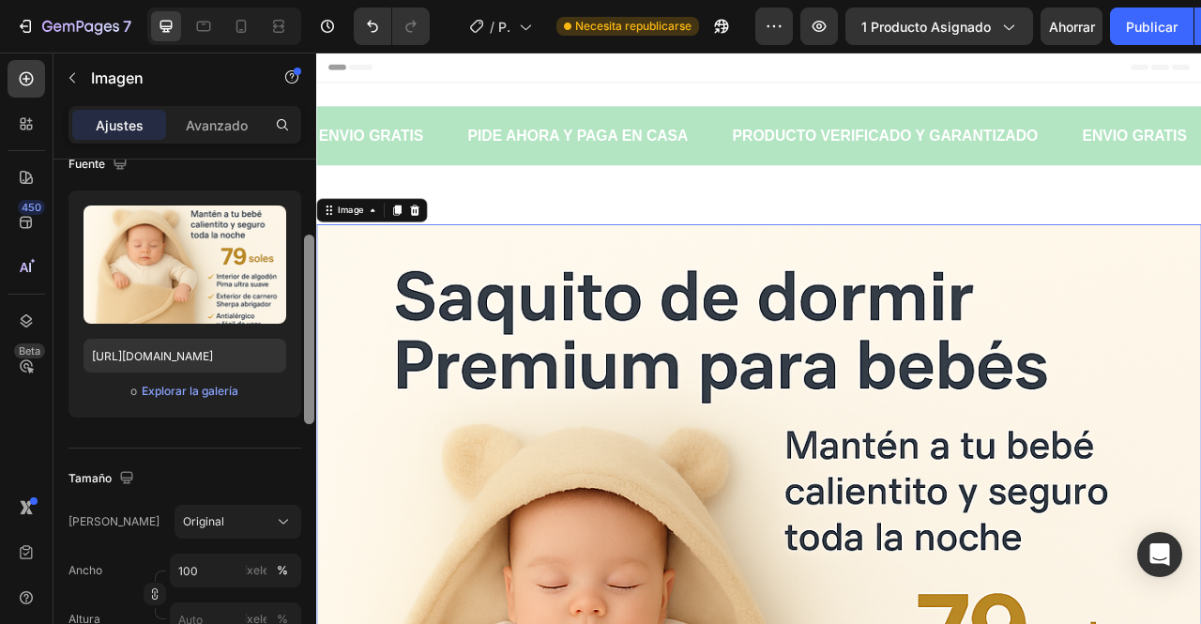
scroll to position [178, 0]
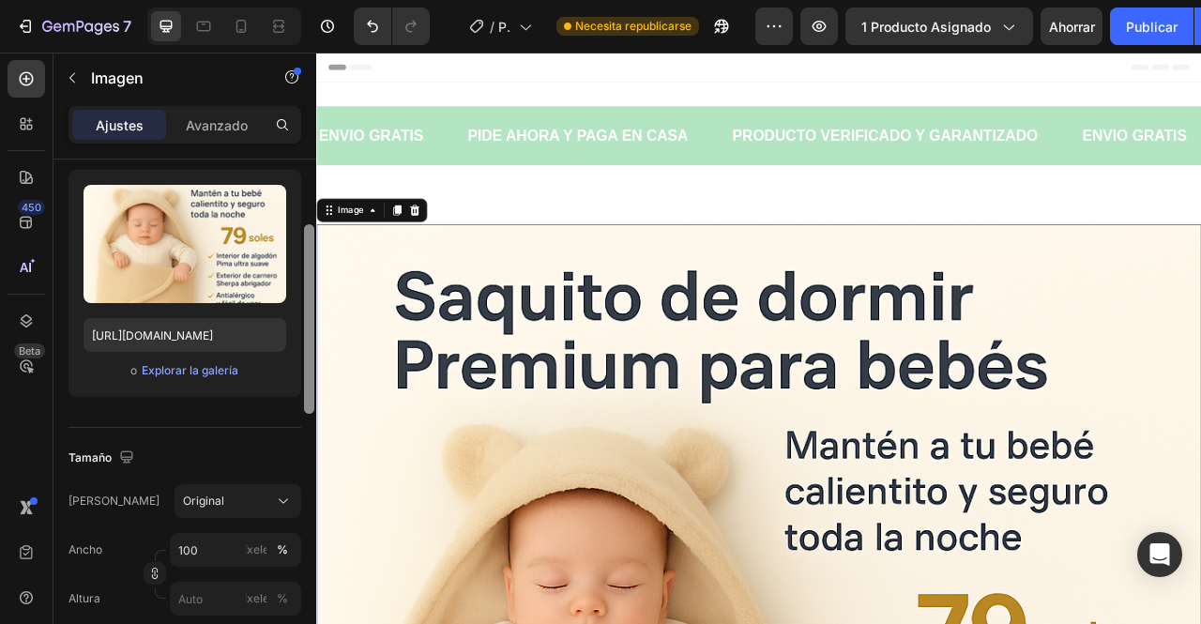
drag, startPoint x: 628, startPoint y: 287, endPoint x: 328, endPoint y: 411, distance: 323.9
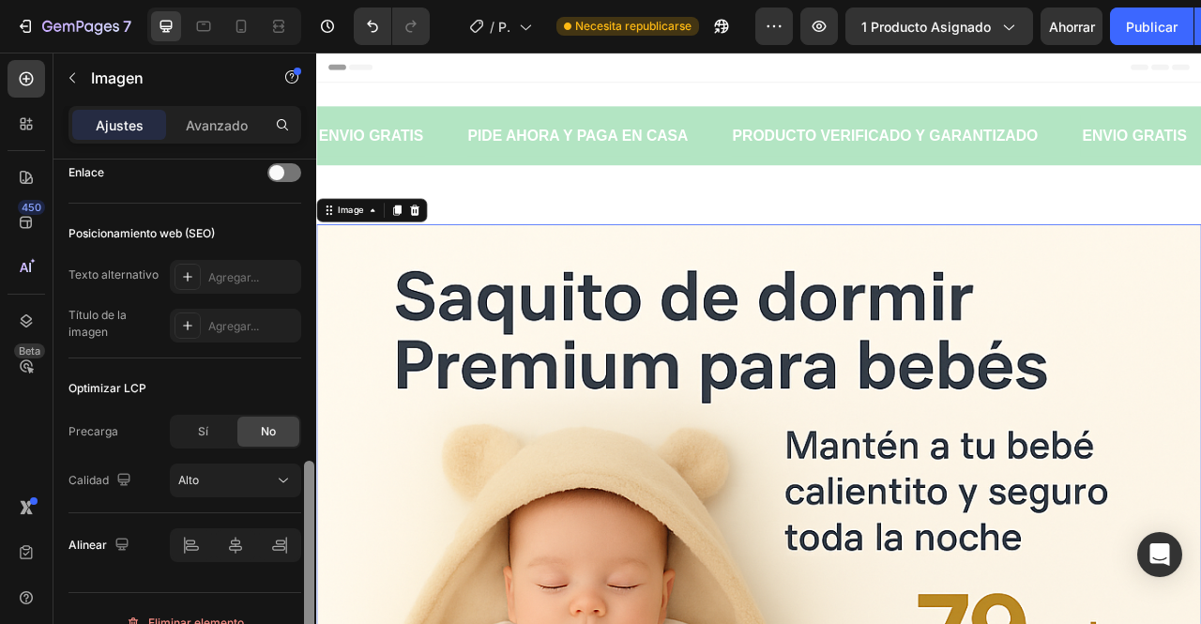
scroll to position [896, 0]
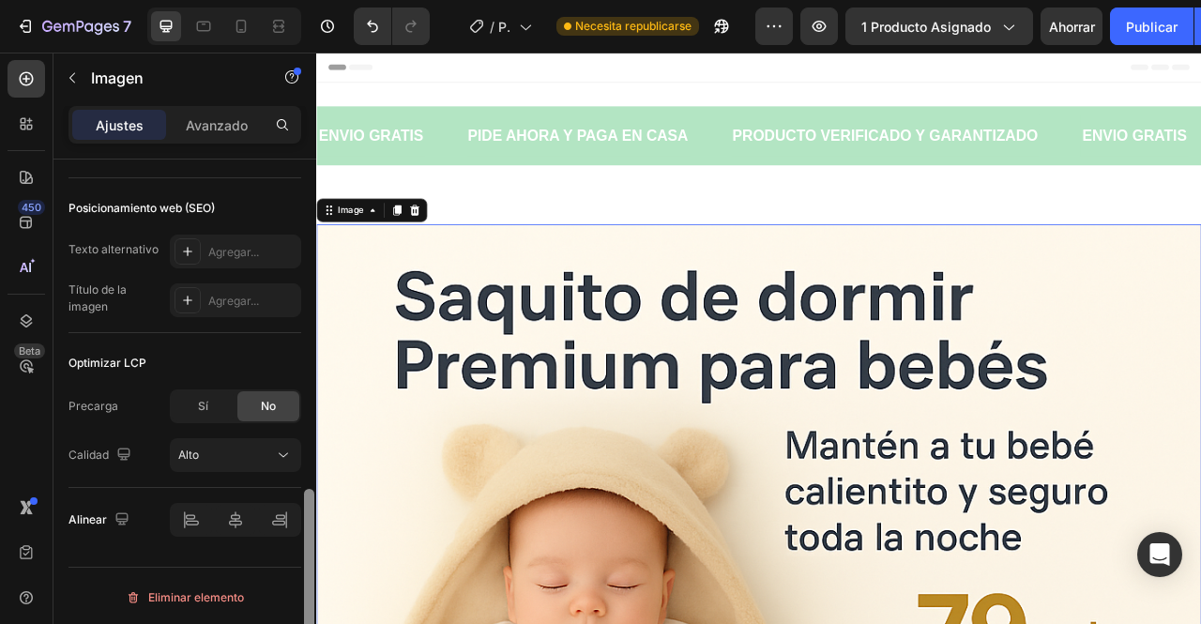
drag, startPoint x: 309, startPoint y: 335, endPoint x: 313, endPoint y: 624, distance: 289.0
click at [313, 623] on div at bounding box center [309, 584] width 10 height 190
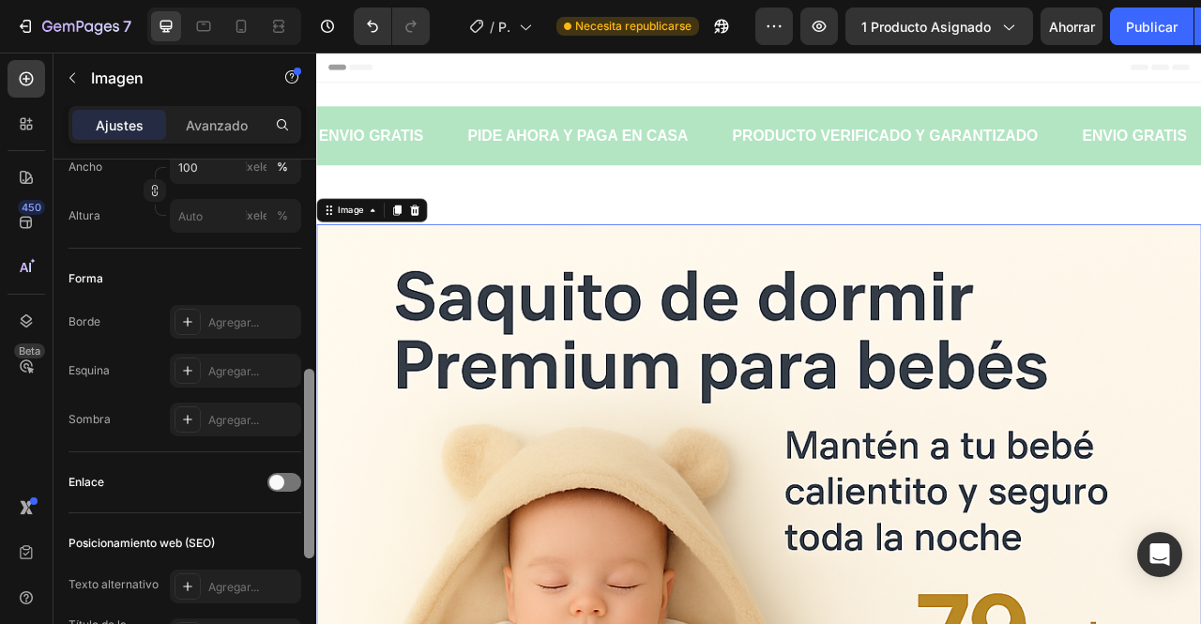
scroll to position [559, 0]
drag, startPoint x: 311, startPoint y: 524, endPoint x: 308, endPoint y: 401, distance: 123.9
click at [308, 401] on div at bounding box center [309, 460] width 10 height 190
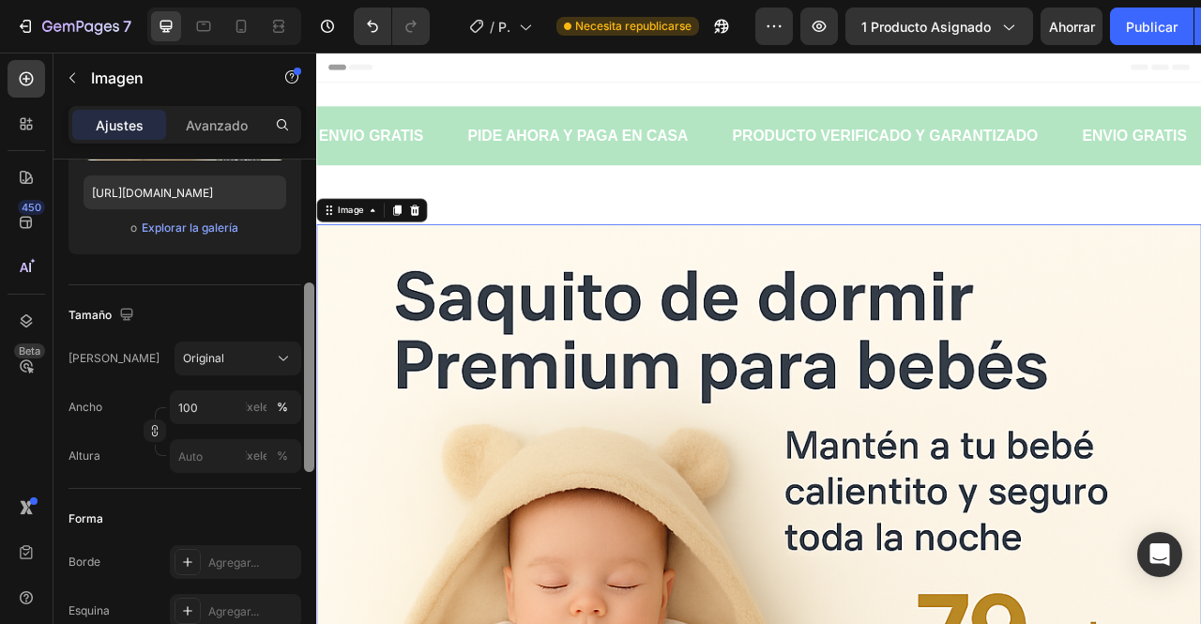
scroll to position [319, 0]
drag, startPoint x: 624, startPoint y: 453, endPoint x: 340, endPoint y: 313, distance: 316.8
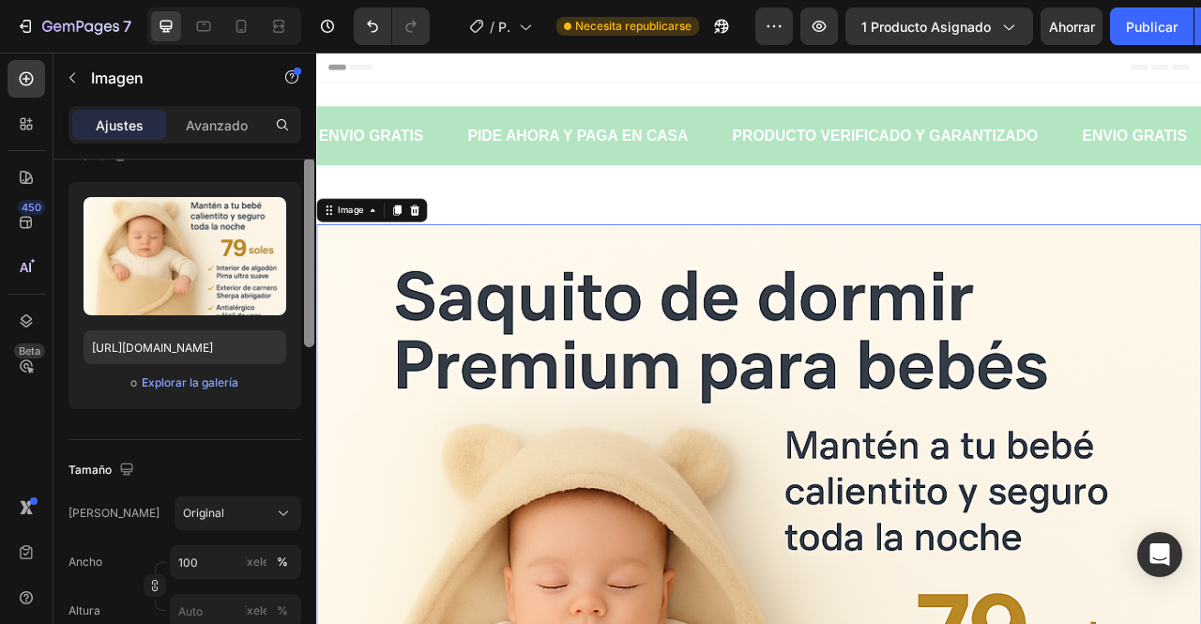
scroll to position [110, 0]
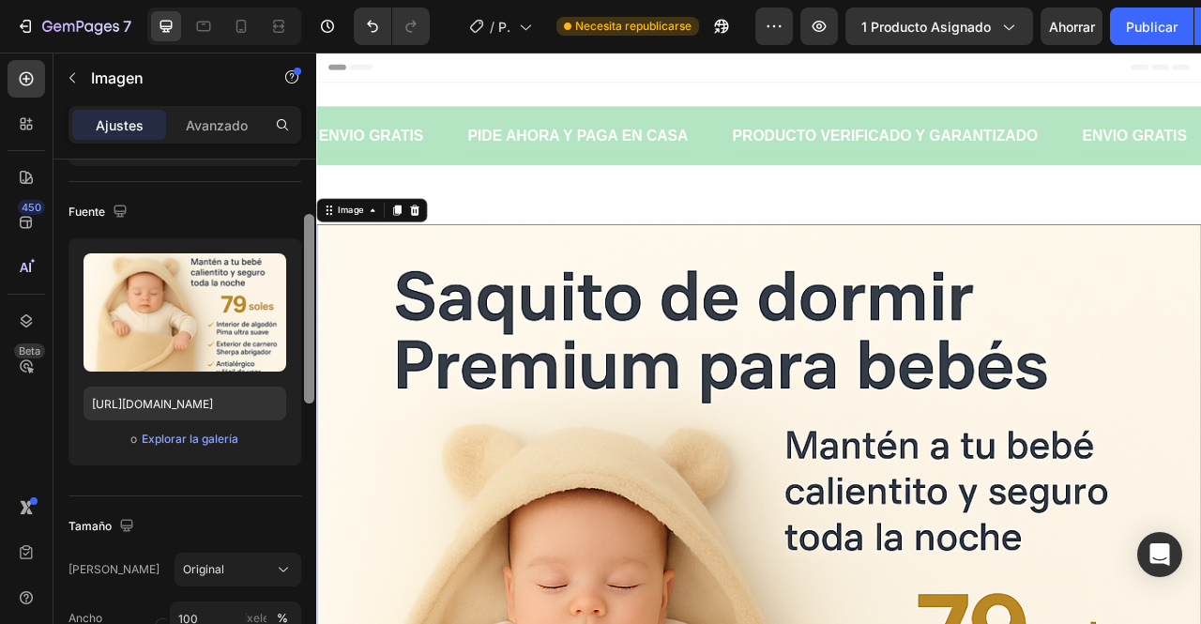
drag, startPoint x: 311, startPoint y: 340, endPoint x: 315, endPoint y: 235, distance: 104.2
click at [315, 235] on div at bounding box center [309, 429] width 14 height 519
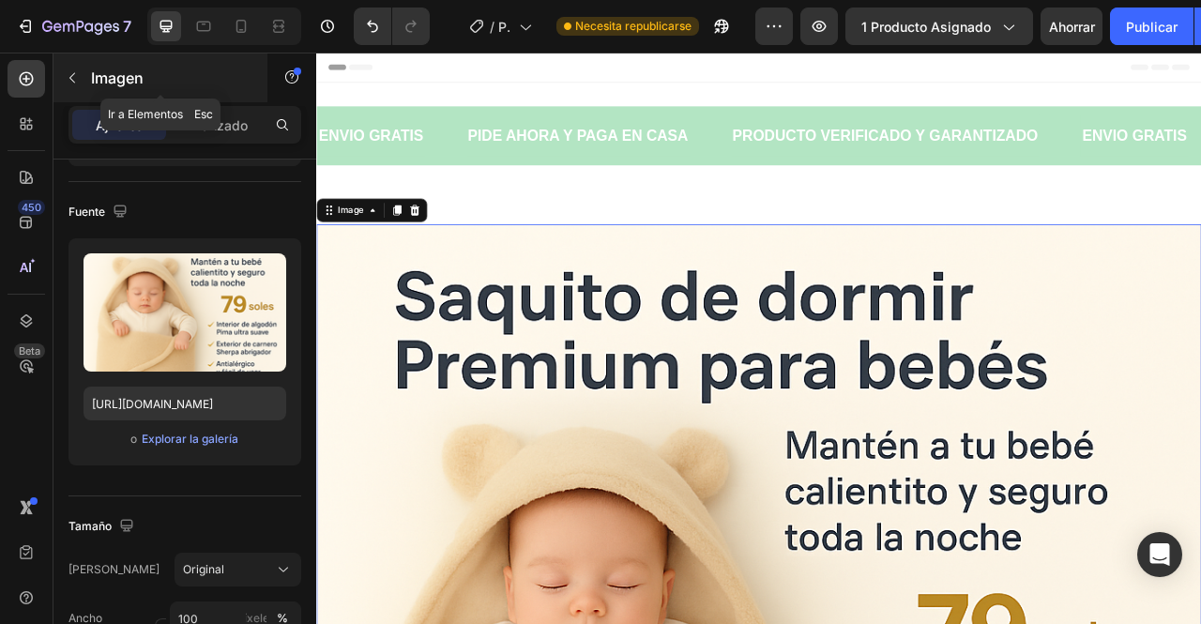
click at [71, 84] on icon "button" at bounding box center [72, 77] width 15 height 15
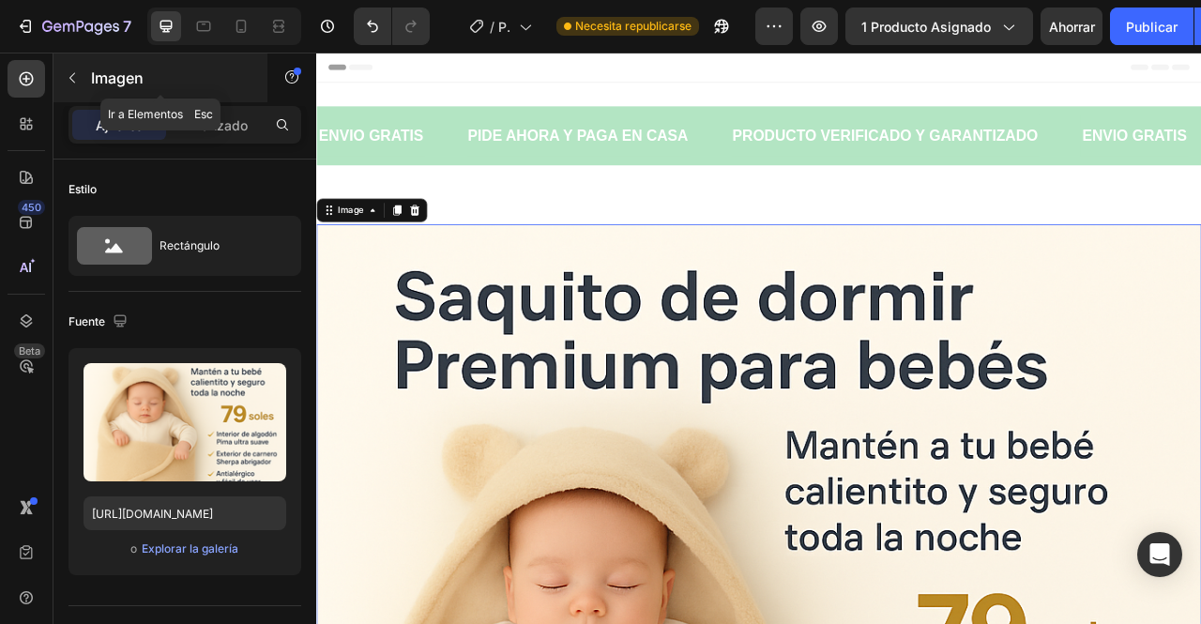
click at [73, 73] on icon "button" at bounding box center [72, 78] width 6 height 10
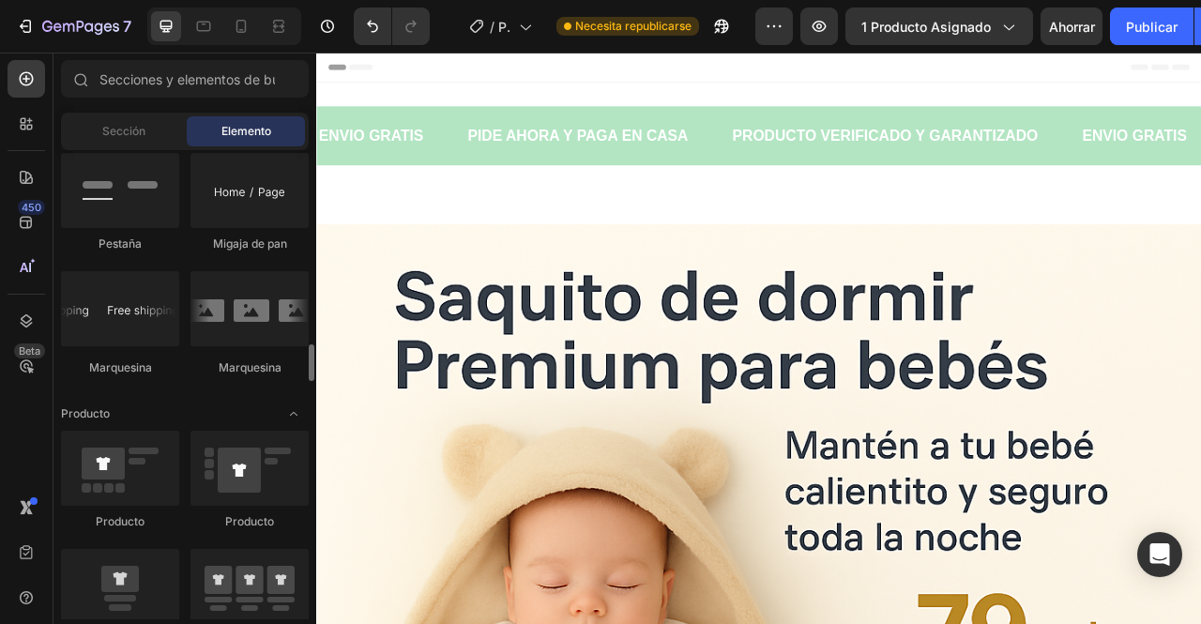
scroll to position [2207, 0]
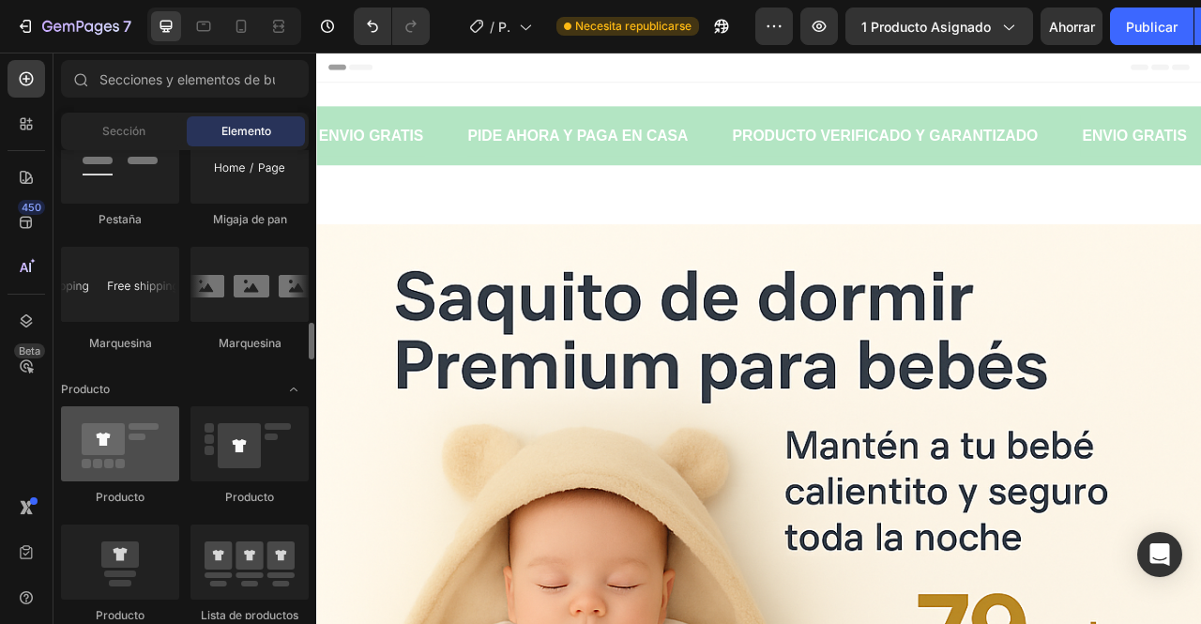
click at [159, 452] on div at bounding box center [120, 443] width 118 height 75
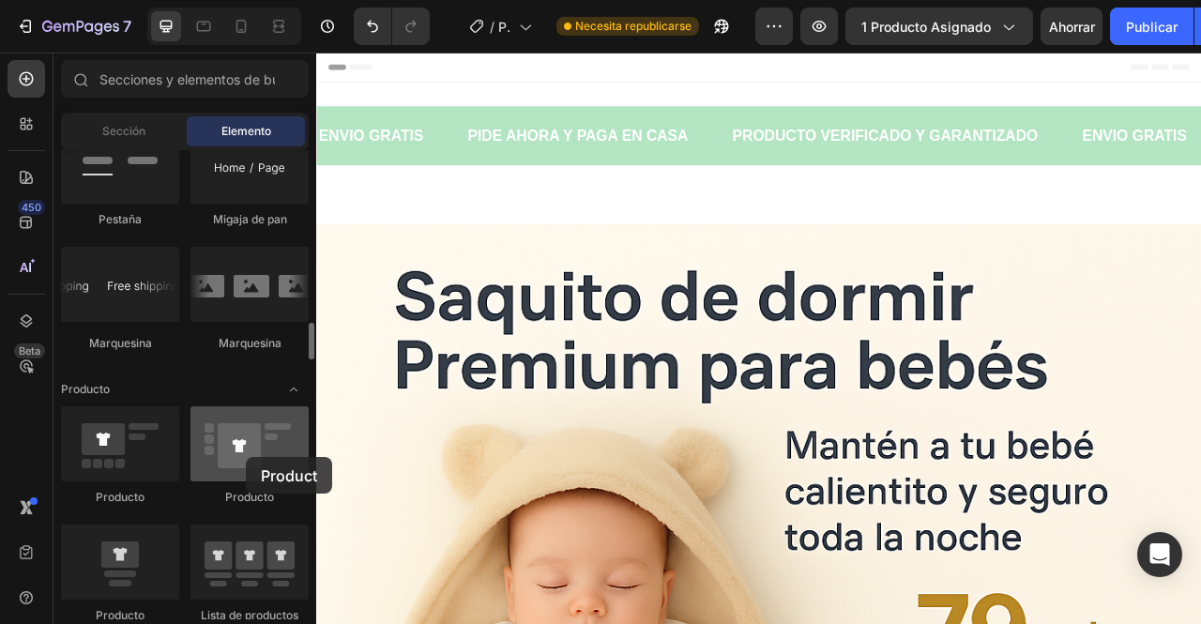
click at [246, 457] on div at bounding box center [249, 443] width 118 height 75
click at [246, 460] on div at bounding box center [249, 443] width 118 height 75
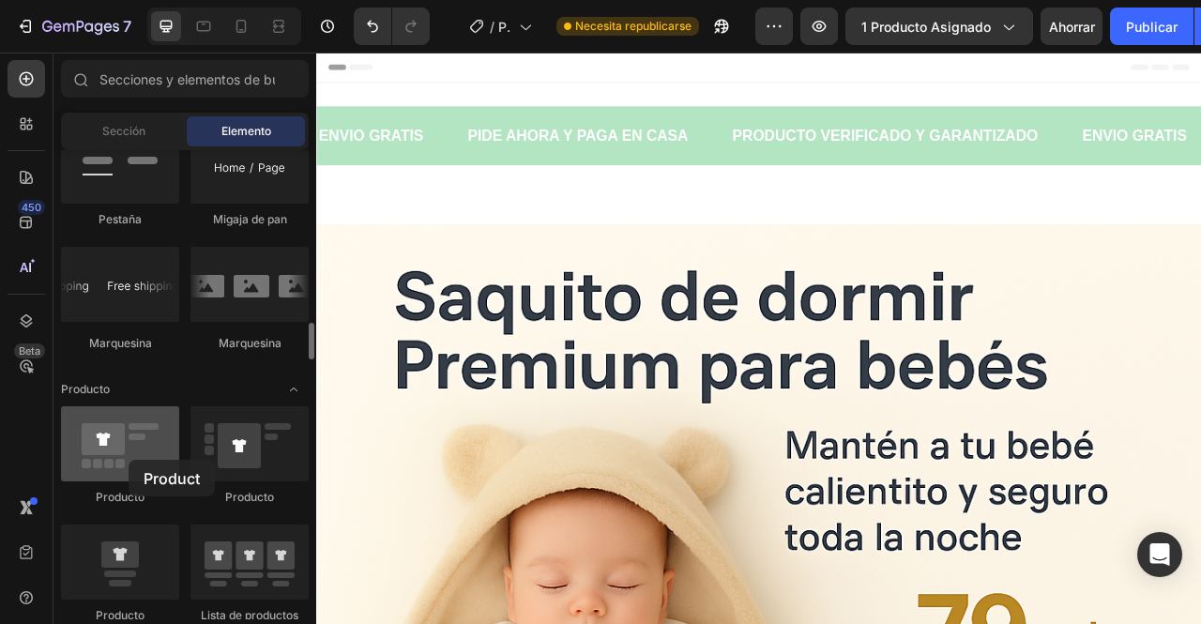
click at [129, 460] on div at bounding box center [120, 443] width 118 height 75
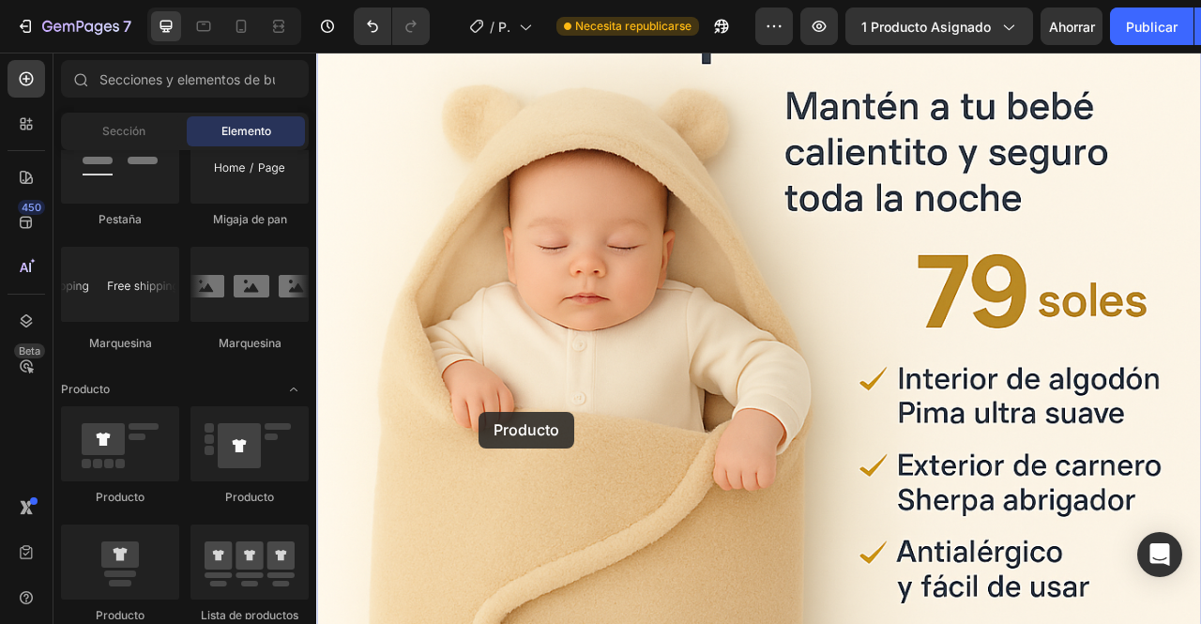
scroll to position [443, 0]
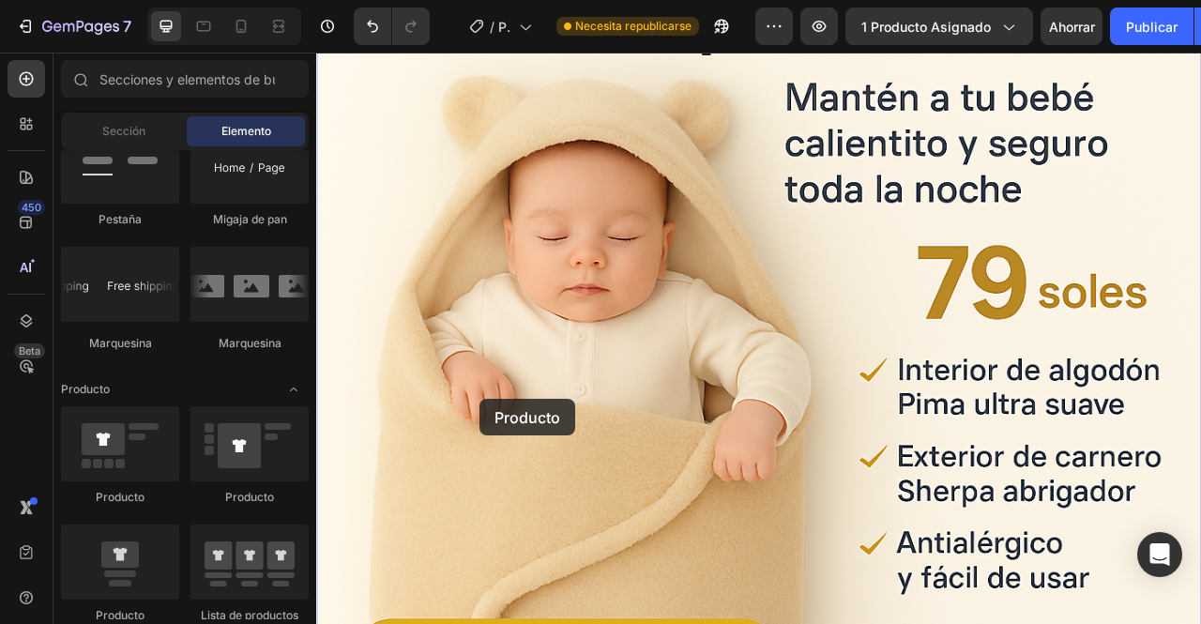
drag, startPoint x: 445, startPoint y: 512, endPoint x: 523, endPoint y: 493, distance: 81.2
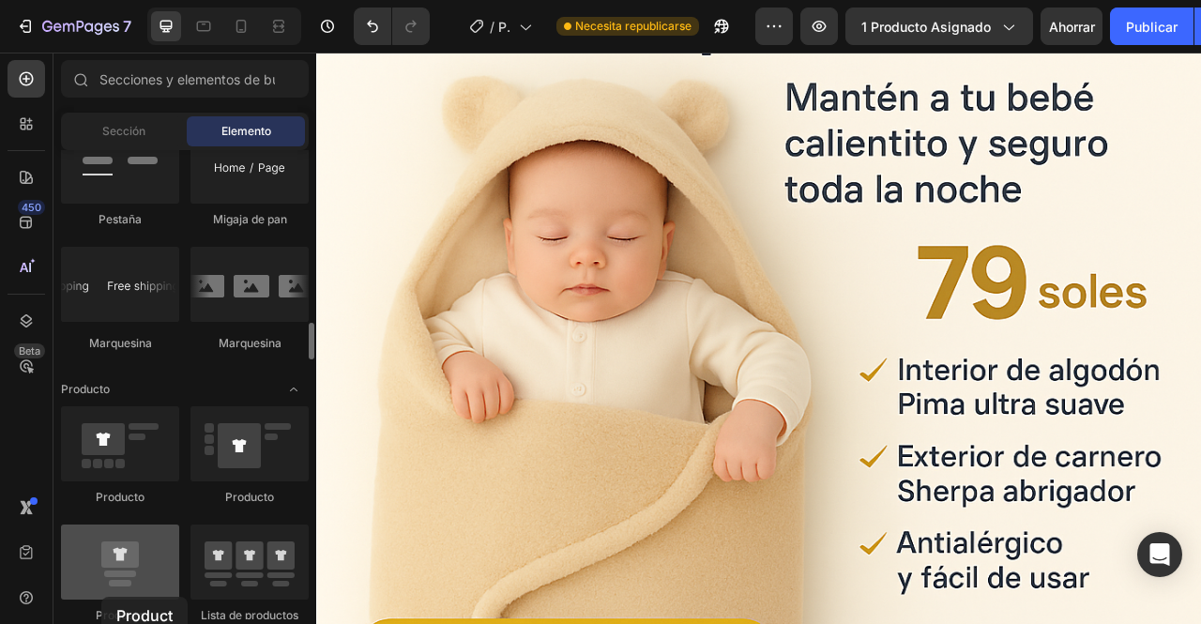
click at [101, 597] on div at bounding box center [120, 561] width 118 height 75
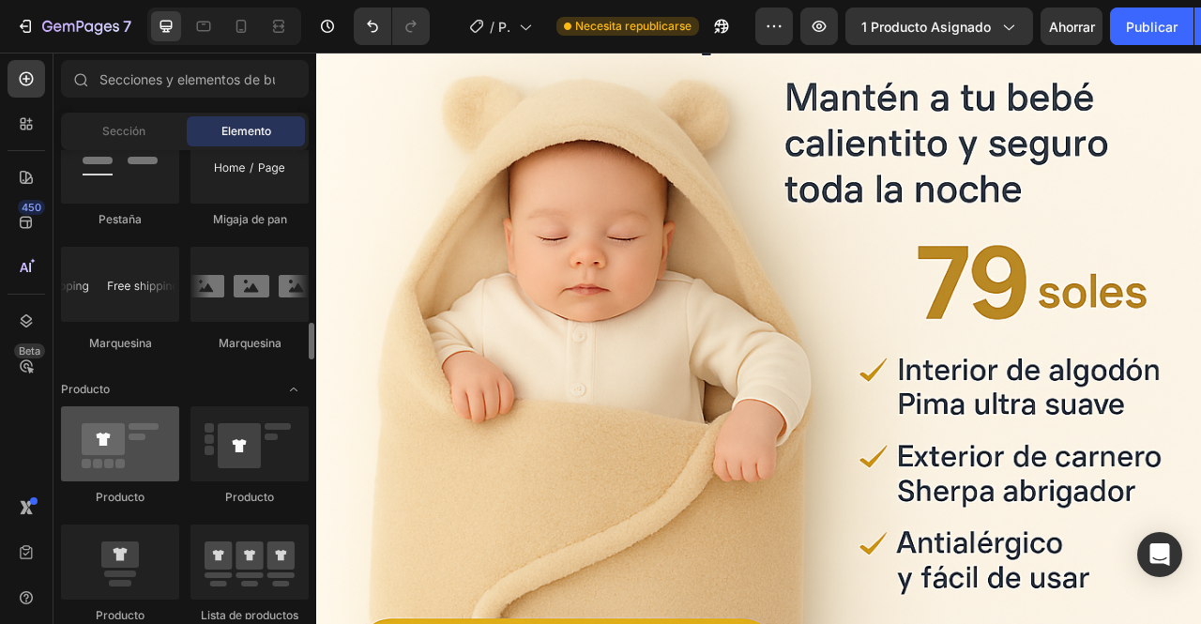
click at [131, 462] on div at bounding box center [120, 443] width 118 height 75
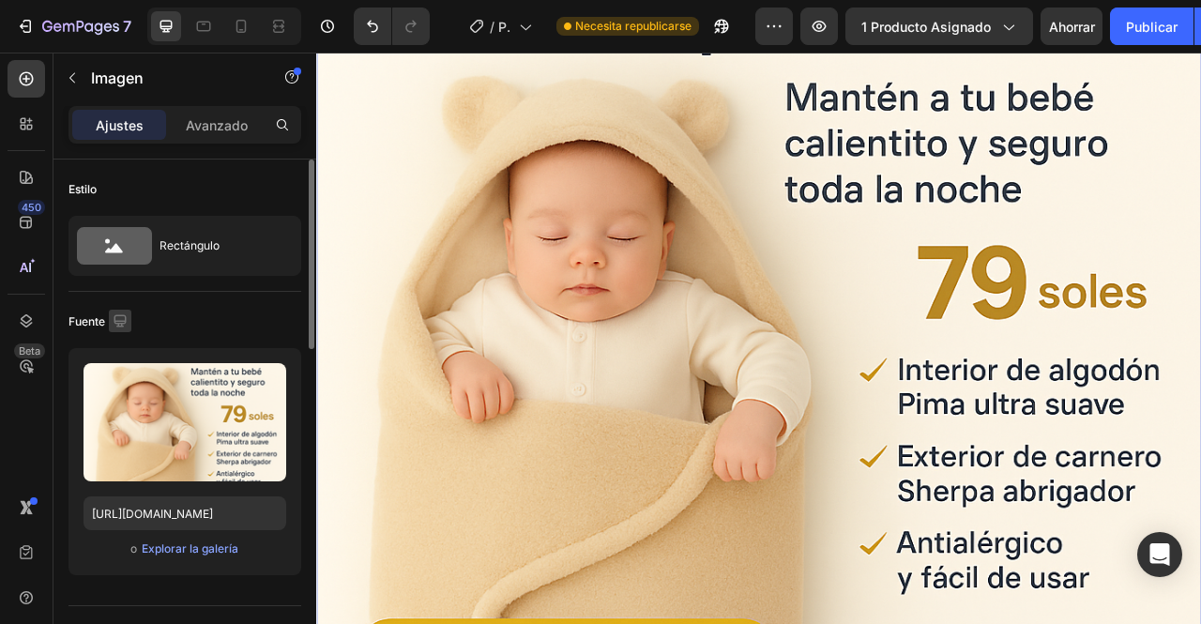
click at [116, 319] on icon "button" at bounding box center [120, 320] width 12 height 12
click at [128, 420] on icon "button" at bounding box center [124, 418] width 10 height 13
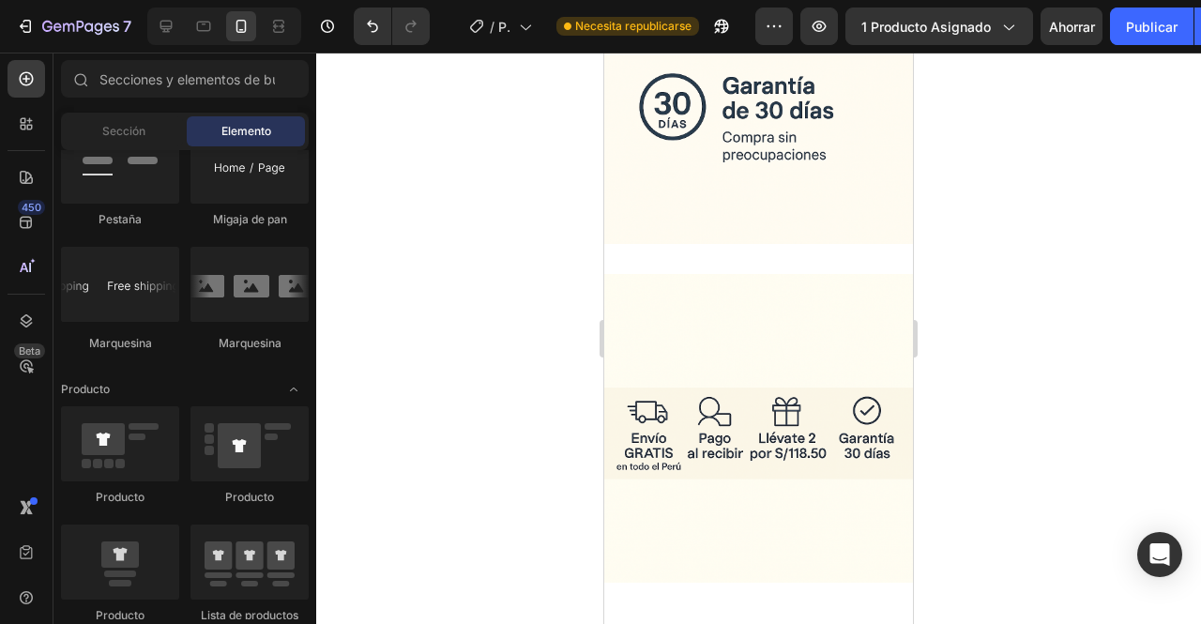
scroll to position [4409, 0]
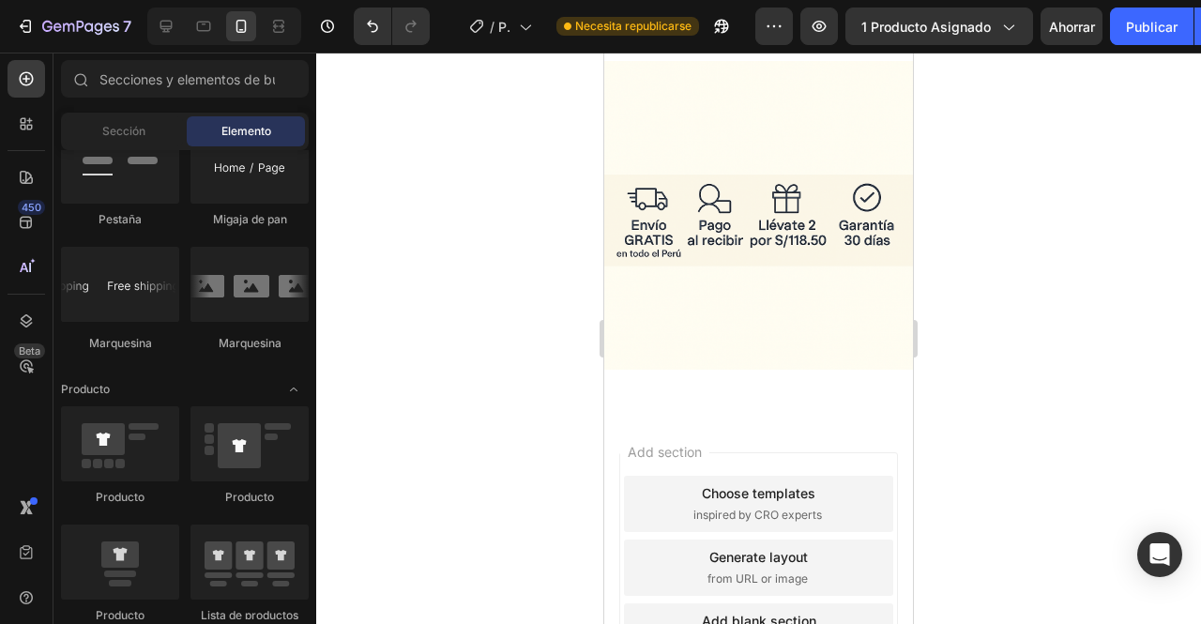
drag, startPoint x: 907, startPoint y: 395, endPoint x: 1531, endPoint y: 661, distance: 678.4
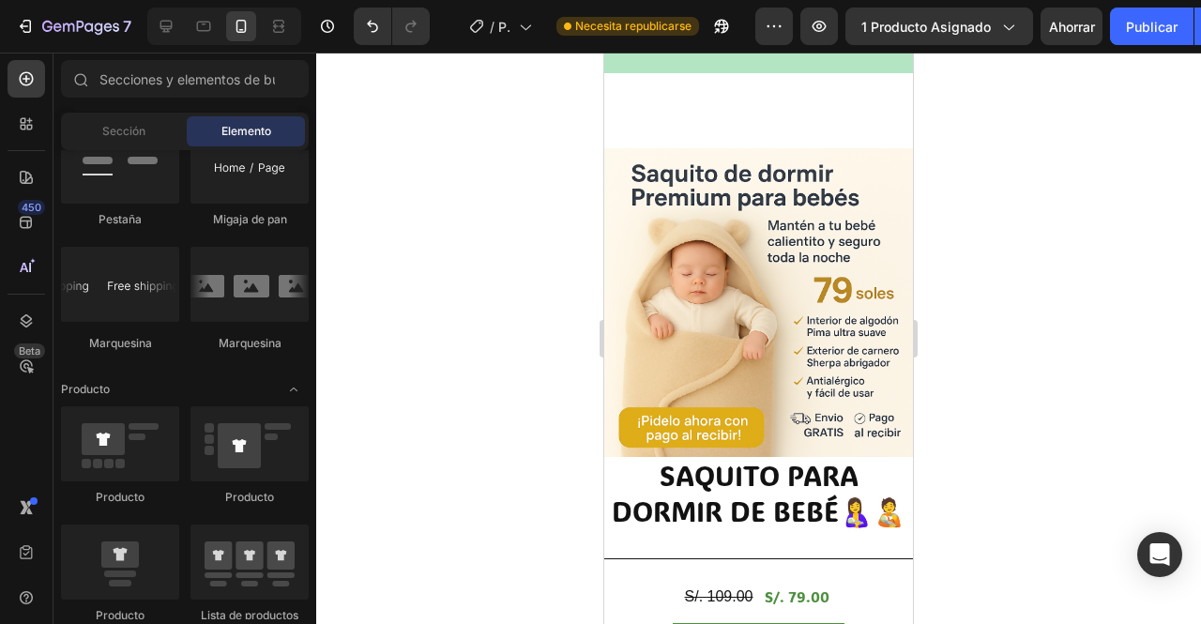
scroll to position [0, 0]
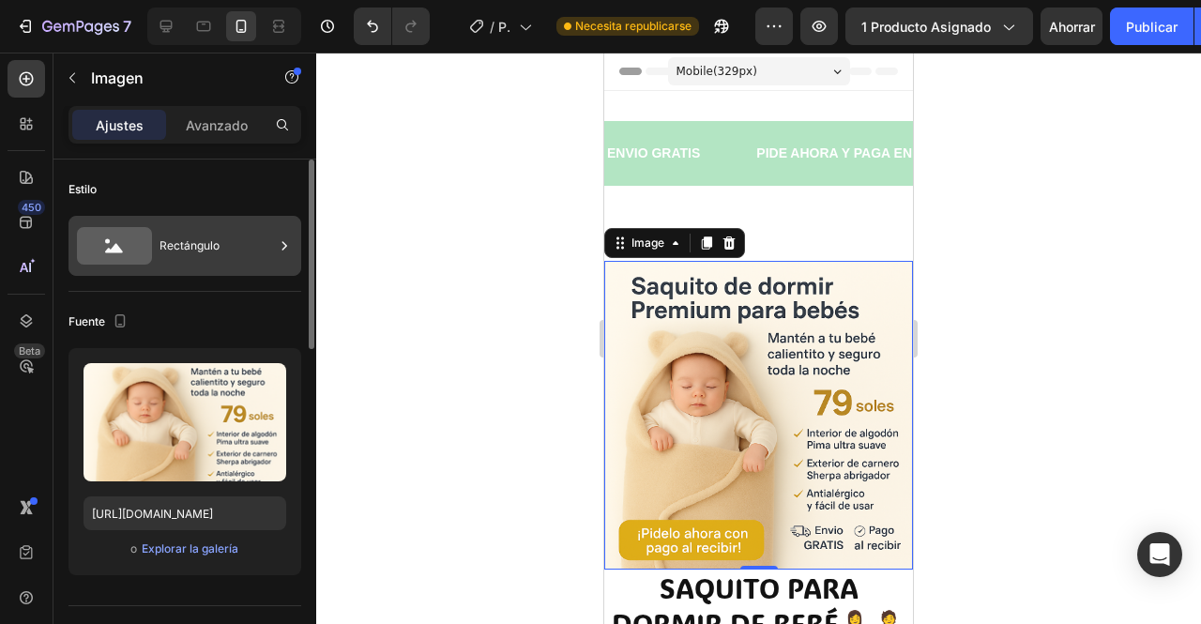
click at [285, 243] on icon at bounding box center [284, 245] width 19 height 19
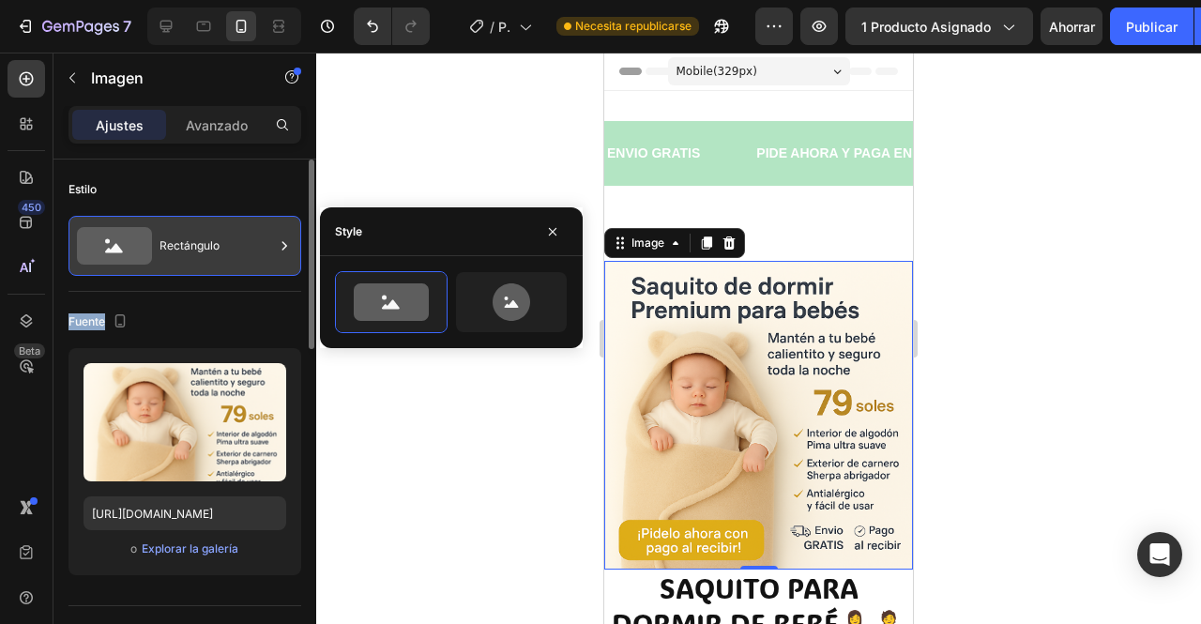
click at [285, 243] on icon at bounding box center [284, 245] width 19 height 19
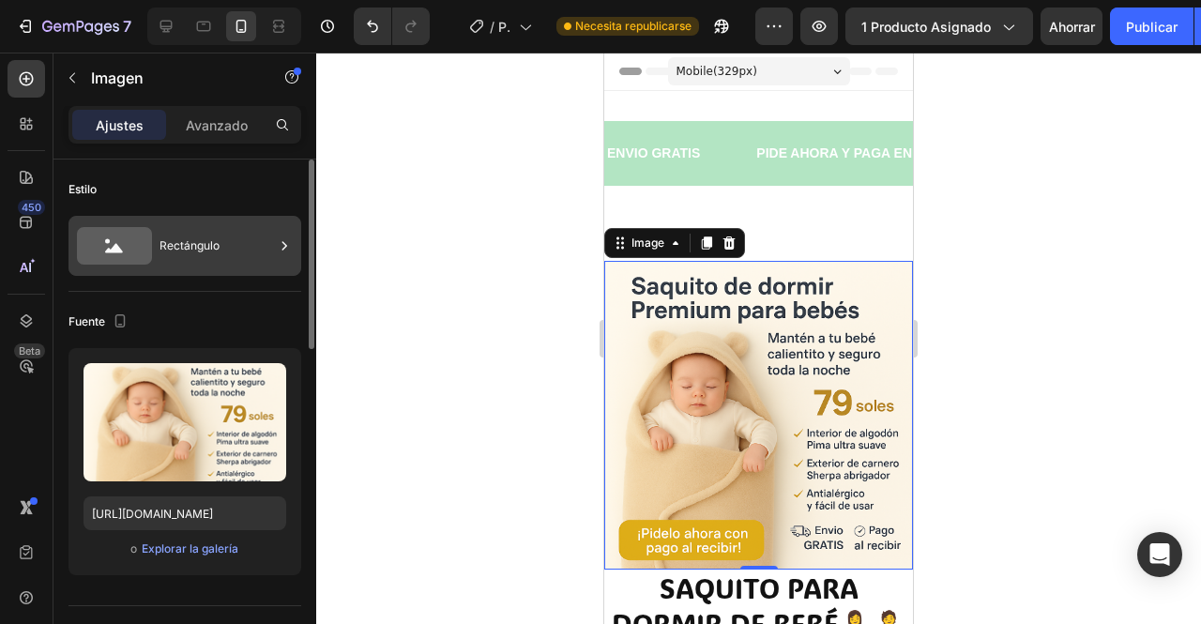
click at [285, 243] on icon at bounding box center [284, 245] width 19 height 19
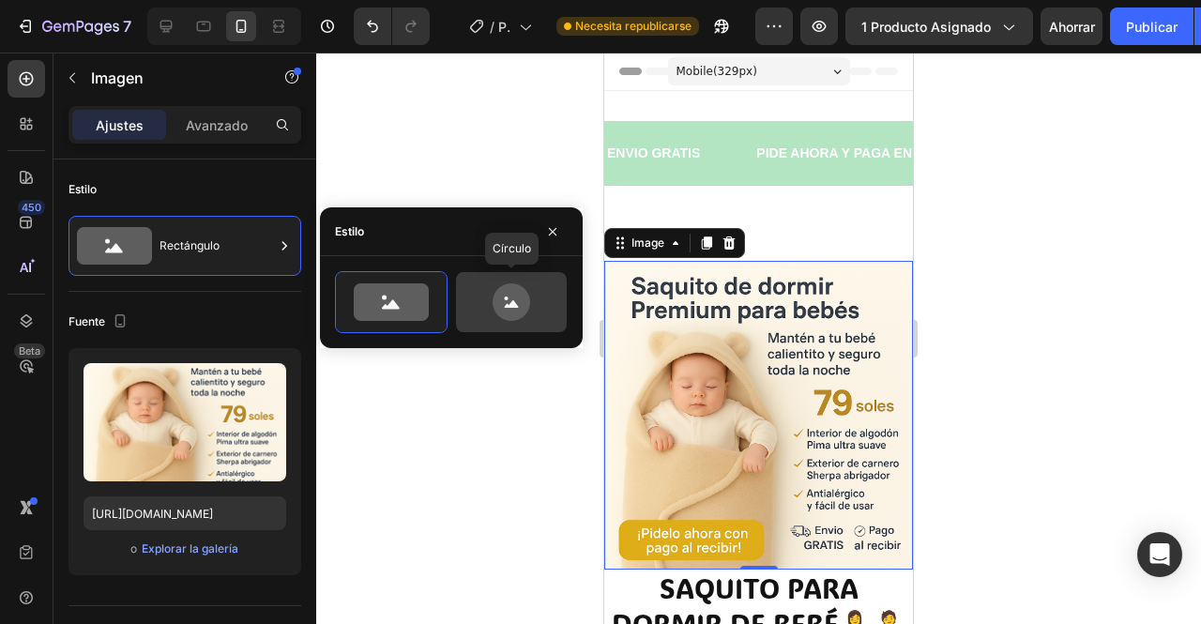
click at [533, 305] on icon at bounding box center [511, 302] width 88 height 38
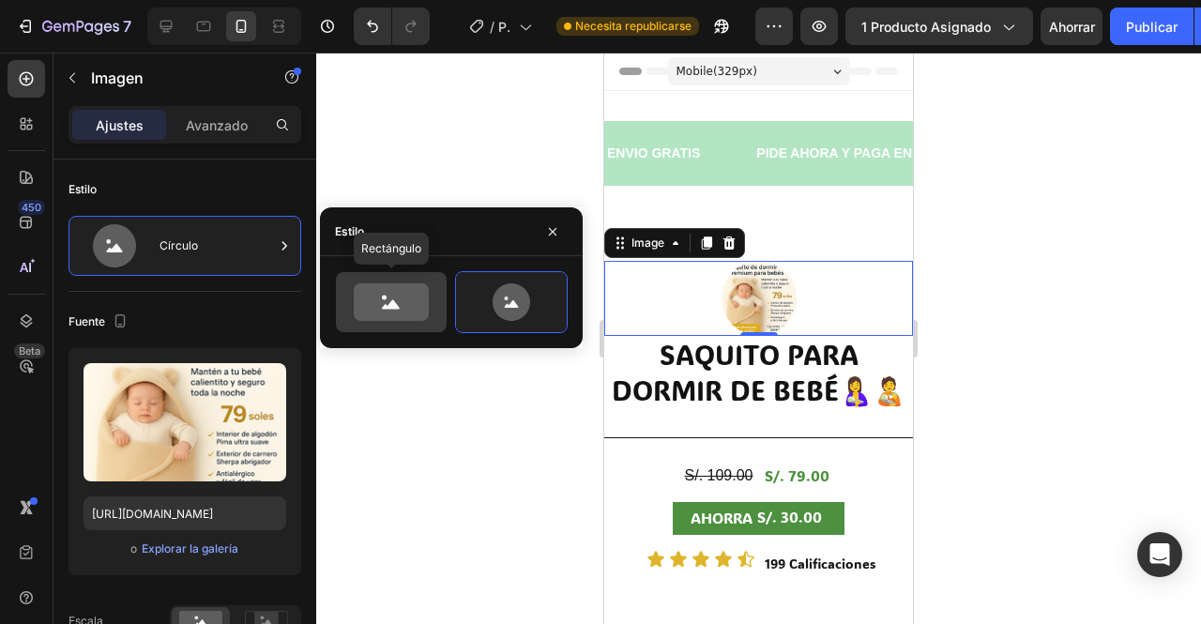
click at [392, 282] on div at bounding box center [391, 302] width 111 height 60
type input "100"
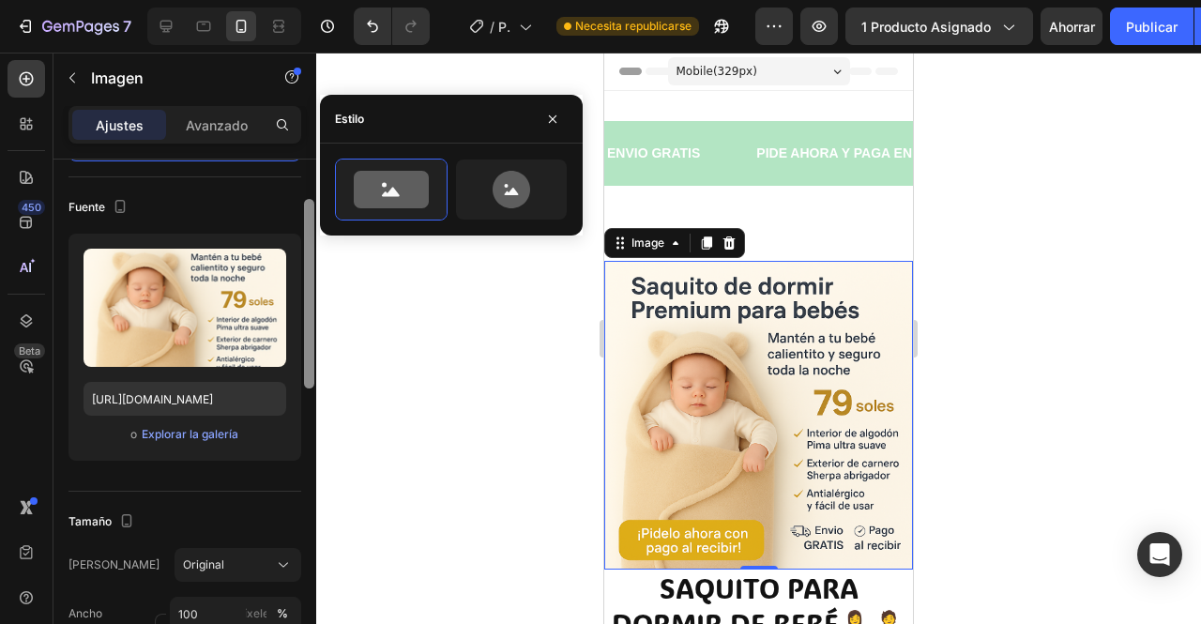
scroll to position [117, 0]
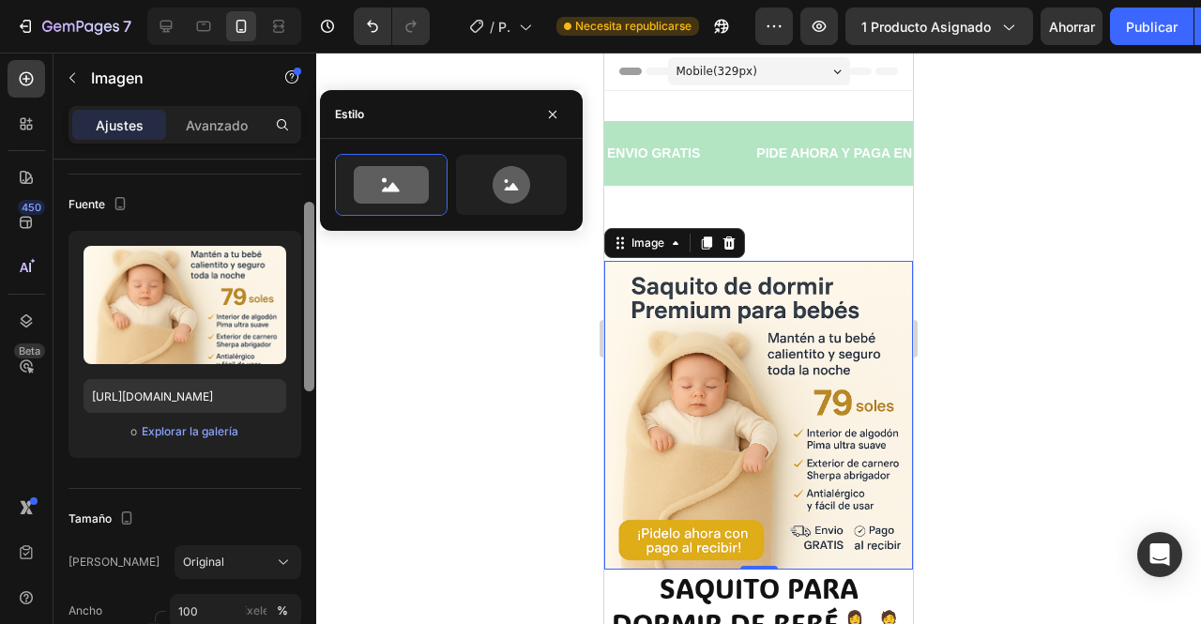
drag, startPoint x: 311, startPoint y: 230, endPoint x: 314, endPoint y: 273, distance: 43.2
click at [314, 273] on div at bounding box center [309, 418] width 14 height 519
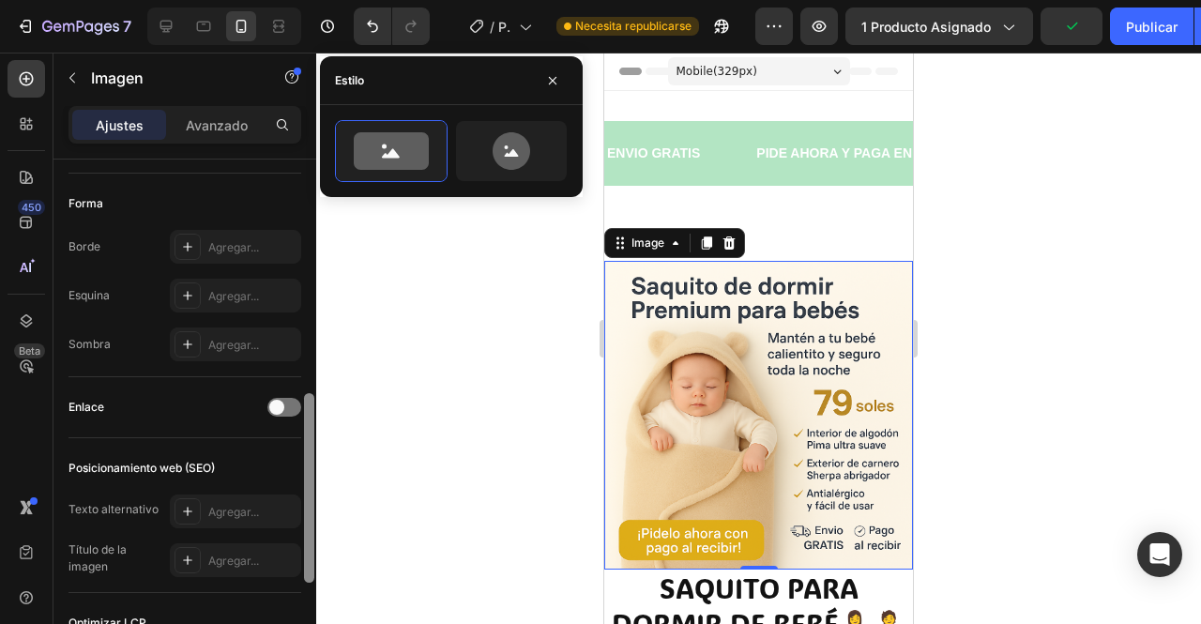
drag, startPoint x: 314, startPoint y: 273, endPoint x: 311, endPoint y: 501, distance: 228.0
click at [311, 501] on div at bounding box center [309, 418] width 14 height 519
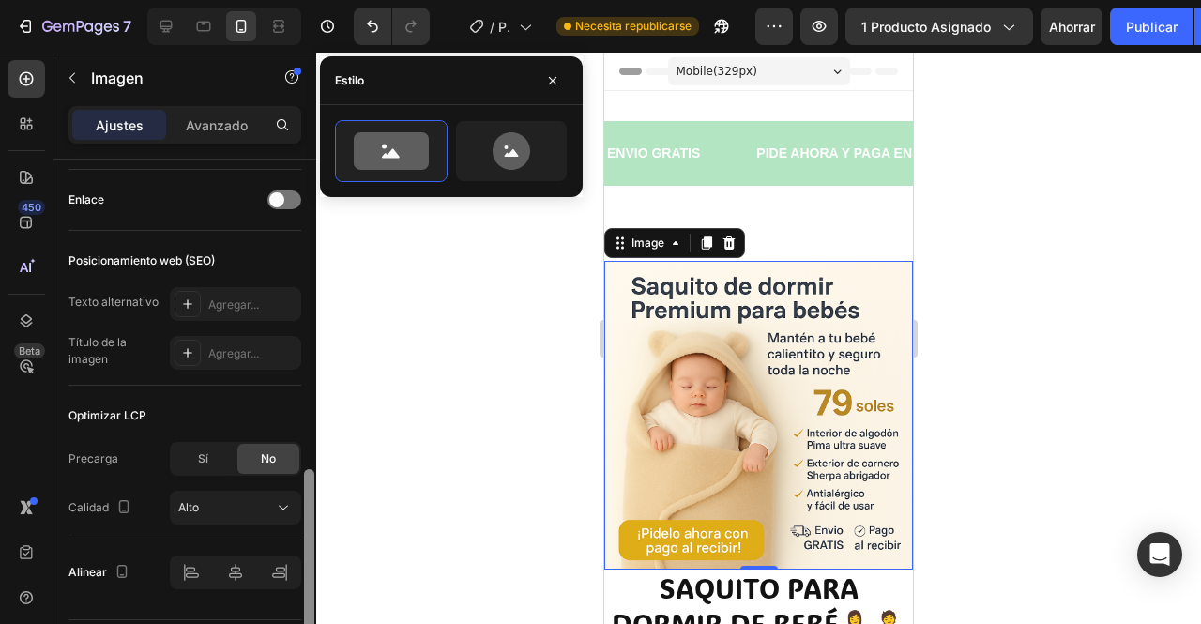
scroll to position [846, 0]
drag, startPoint x: 311, startPoint y: 501, endPoint x: 314, endPoint y: 578, distance: 77.0
click at [314, 578] on div at bounding box center [309, 418] width 14 height 519
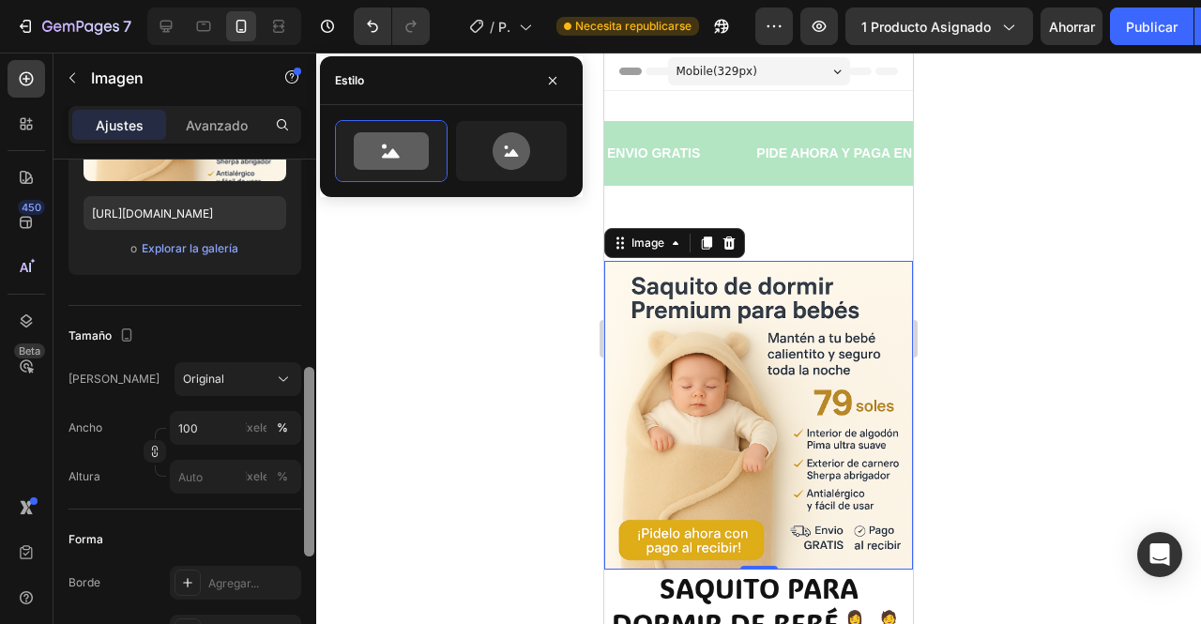
drag, startPoint x: 310, startPoint y: 551, endPoint x: 306, endPoint y: 326, distance: 225.2
click at [306, 367] on div at bounding box center [309, 462] width 10 height 190
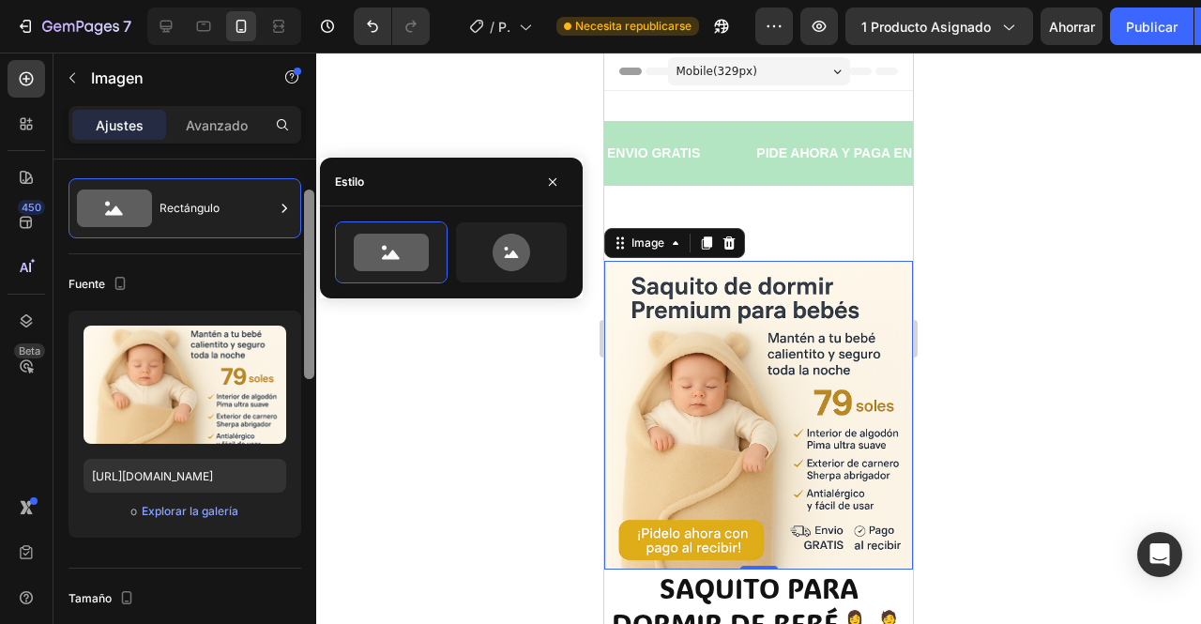
scroll to position [0, 0]
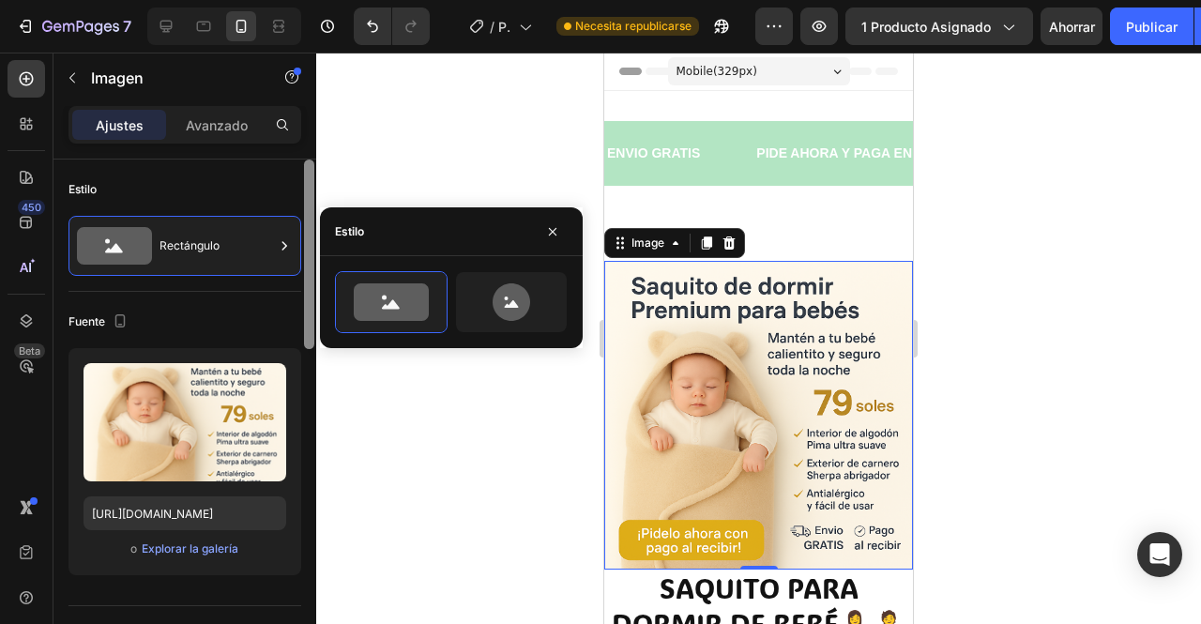
drag, startPoint x: 311, startPoint y: 333, endPoint x: 311, endPoint y: 164, distance: 168.9
click at [311, 164] on div at bounding box center [309, 254] width 10 height 190
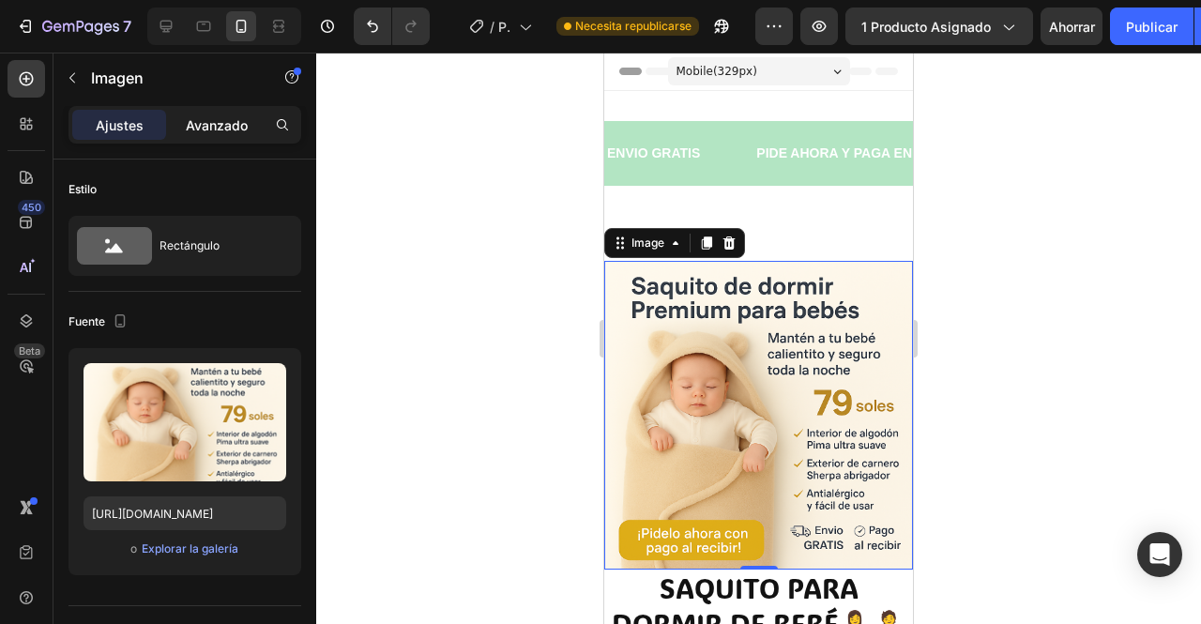
click at [223, 131] on p "Avanzado" at bounding box center [217, 125] width 62 height 20
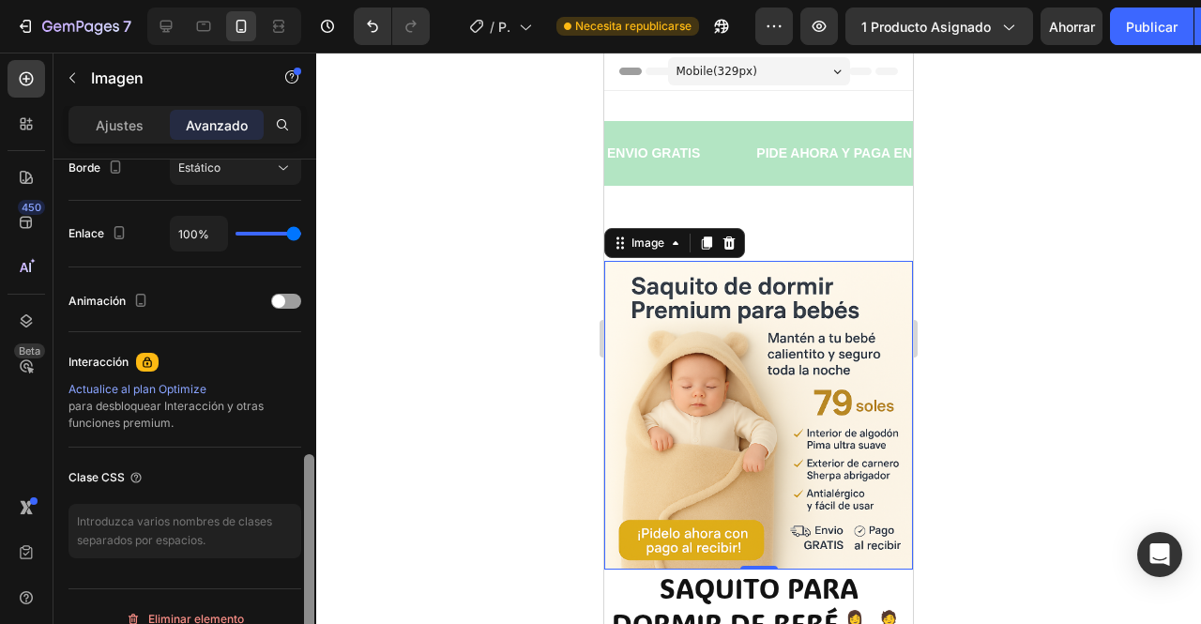
scroll to position [730, 0]
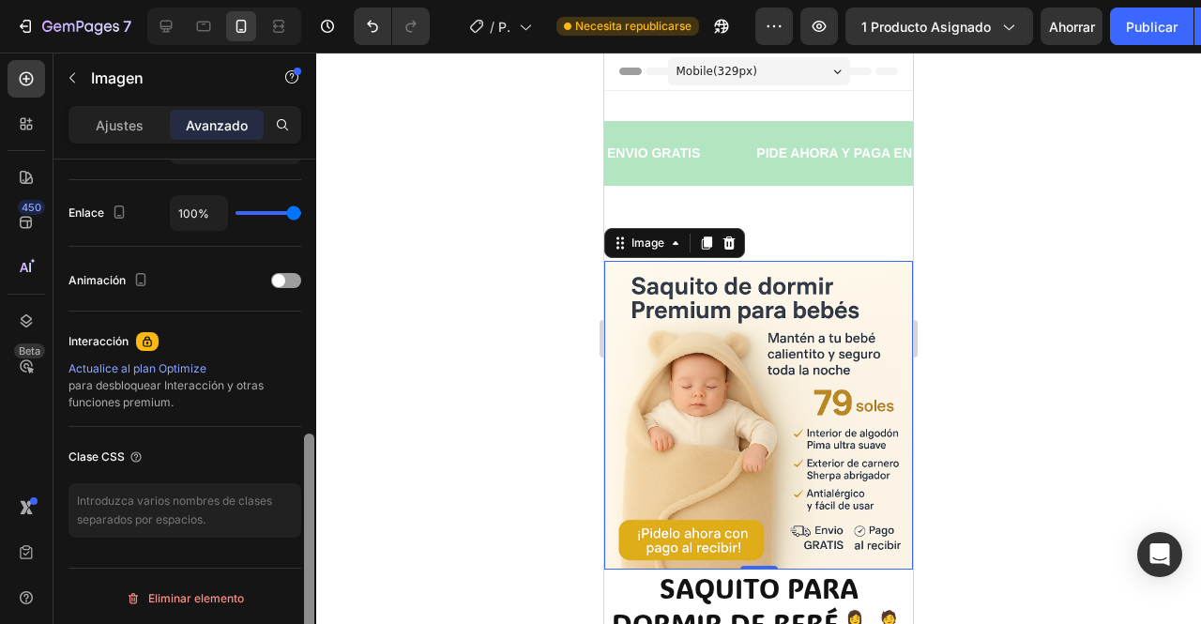
drag, startPoint x: 308, startPoint y: 210, endPoint x: 316, endPoint y: 541, distance: 331.3
click at [316, 0] on div "7 Version history / Página del producto - 7 de julio, 01:43:18 Necesita republi…" at bounding box center [600, 0] width 1201 height 0
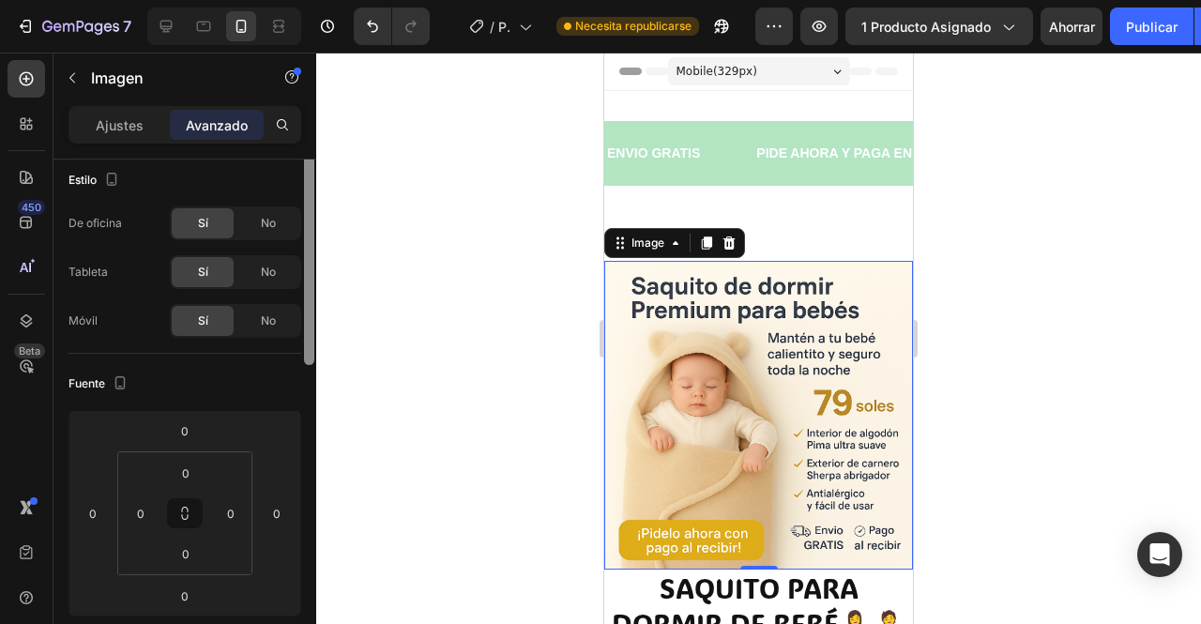
scroll to position [0, 0]
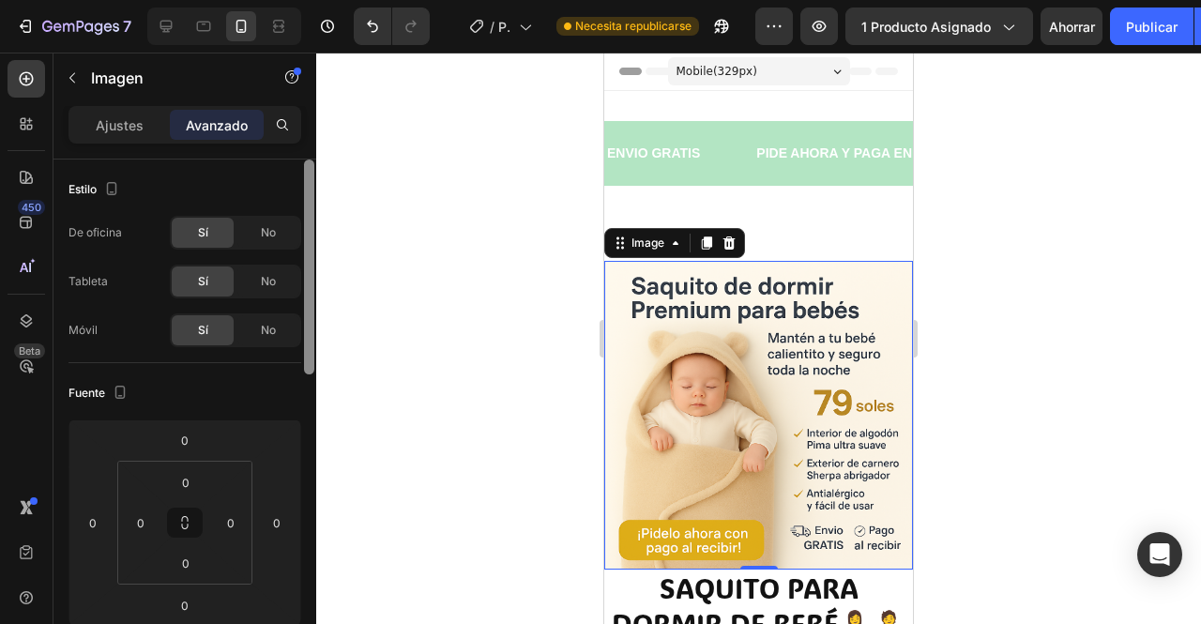
drag, startPoint x: 307, startPoint y: 515, endPoint x: 276, endPoint y: 91, distance: 425.2
click at [276, 91] on div "Sections(18) Elementos(84) Sección Elemento Hero Section Product Detail Brands …" at bounding box center [184, 338] width 263 height 571
click at [1152, 29] on div "Publicar" at bounding box center [1152, 27] width 52 height 20
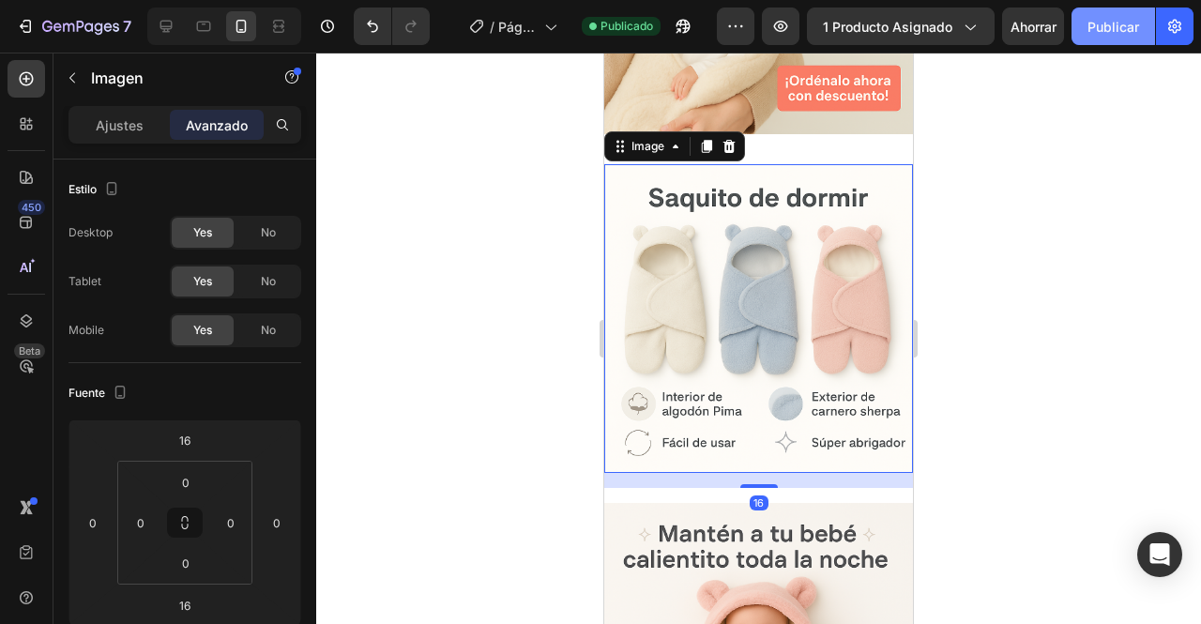
scroll to position [1145, 0]
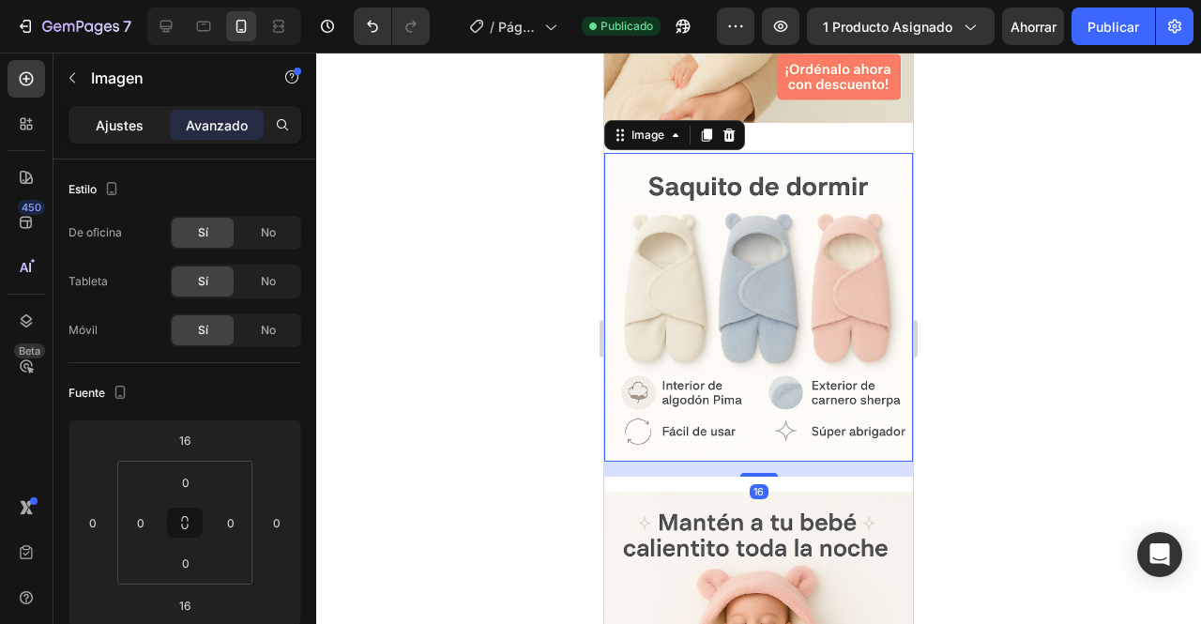
click at [118, 133] on p "Ajustes" at bounding box center [120, 125] width 48 height 20
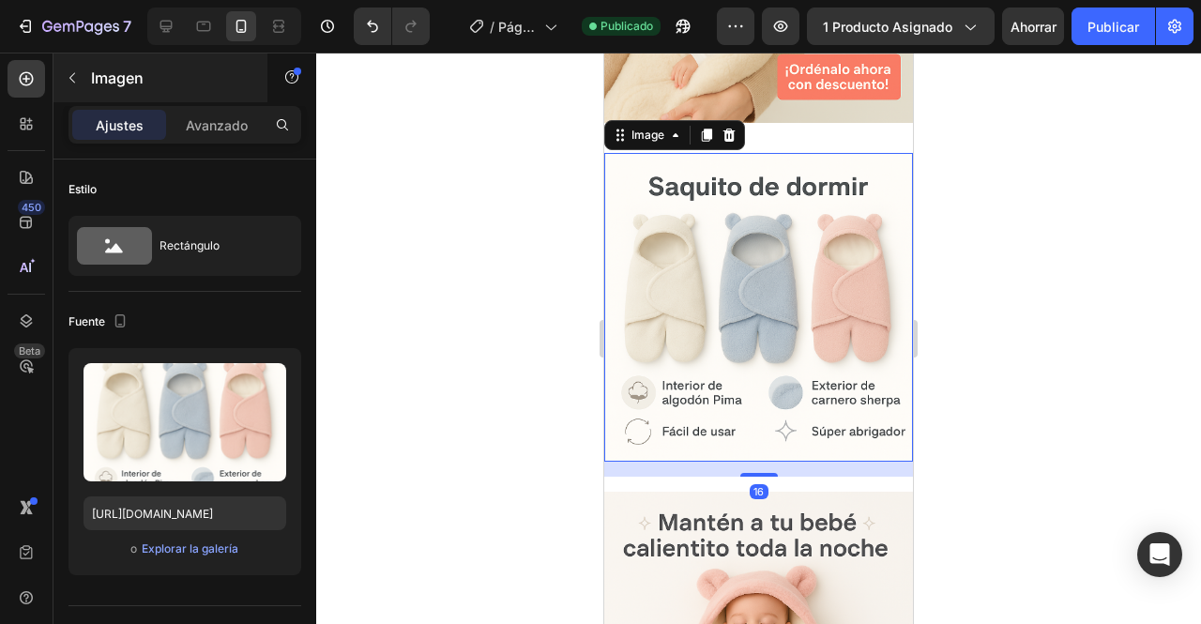
click at [71, 79] on icon "button" at bounding box center [72, 77] width 15 height 15
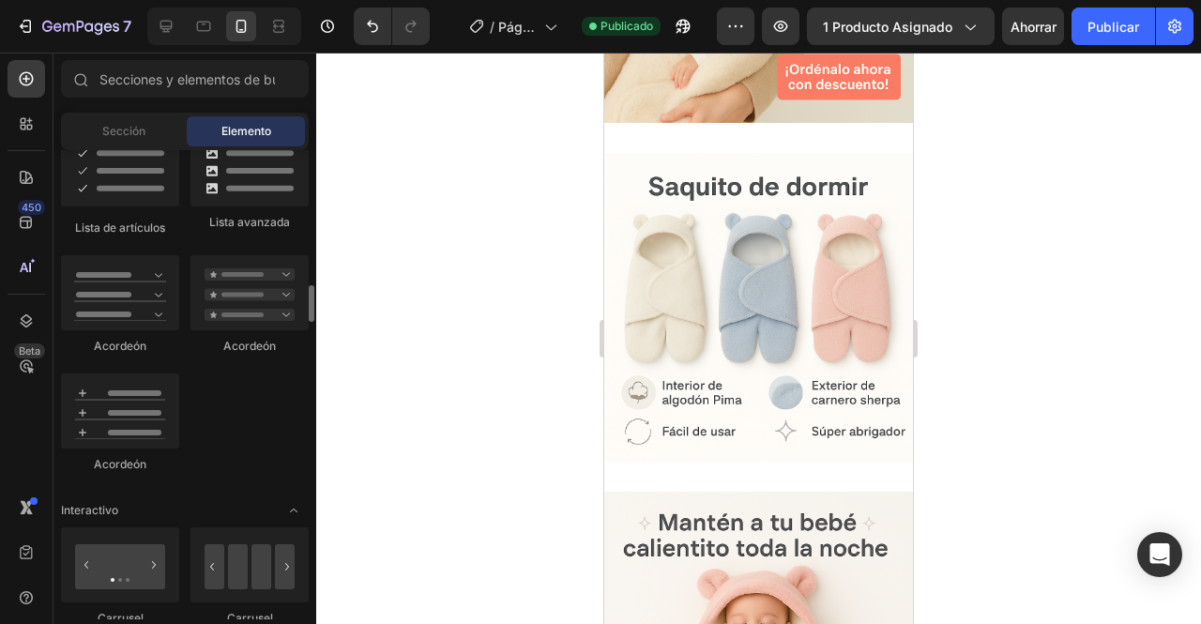
scroll to position [1554, 0]
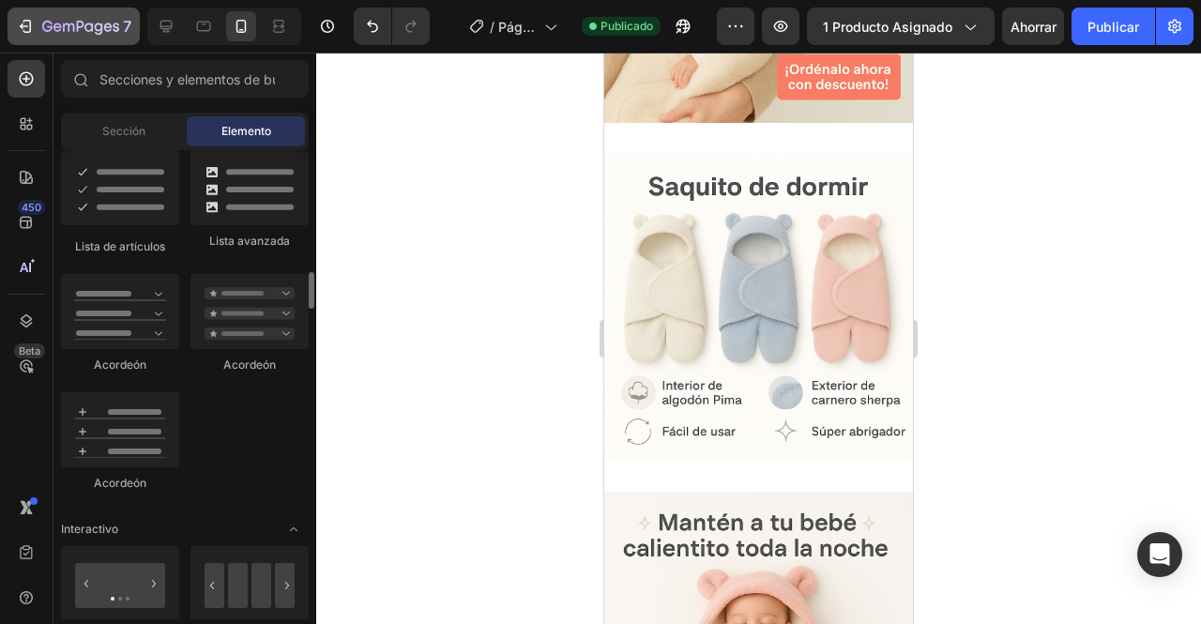
click at [26, 38] on button "7" at bounding box center [74, 27] width 132 height 38
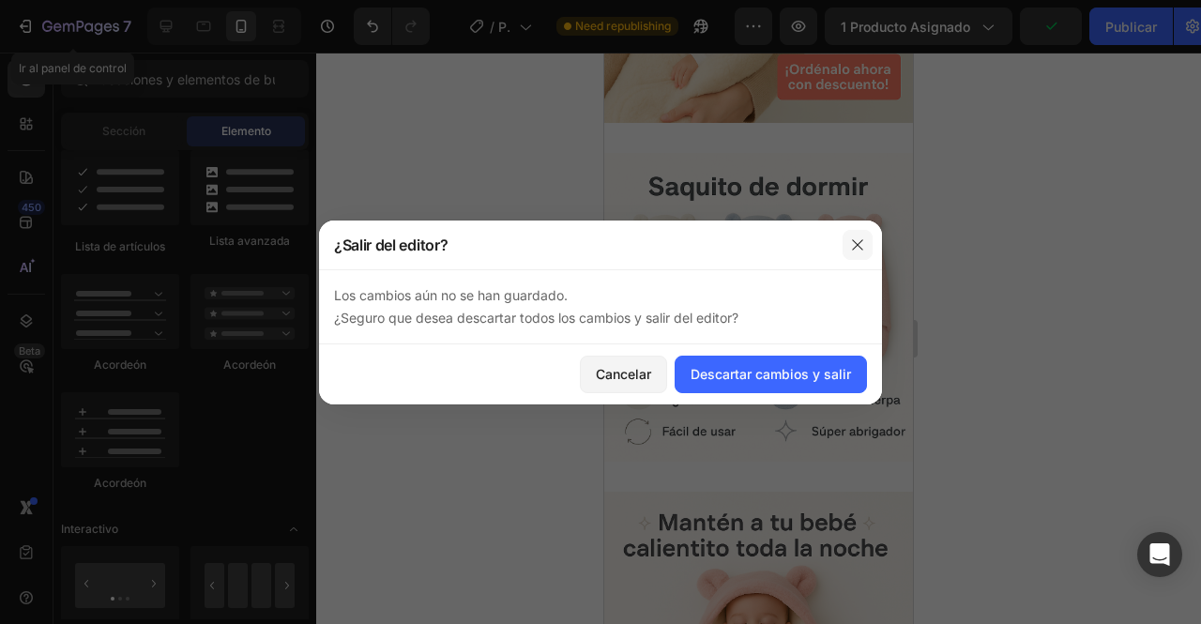
click at [858, 242] on icon "button" at bounding box center [857, 244] width 15 height 15
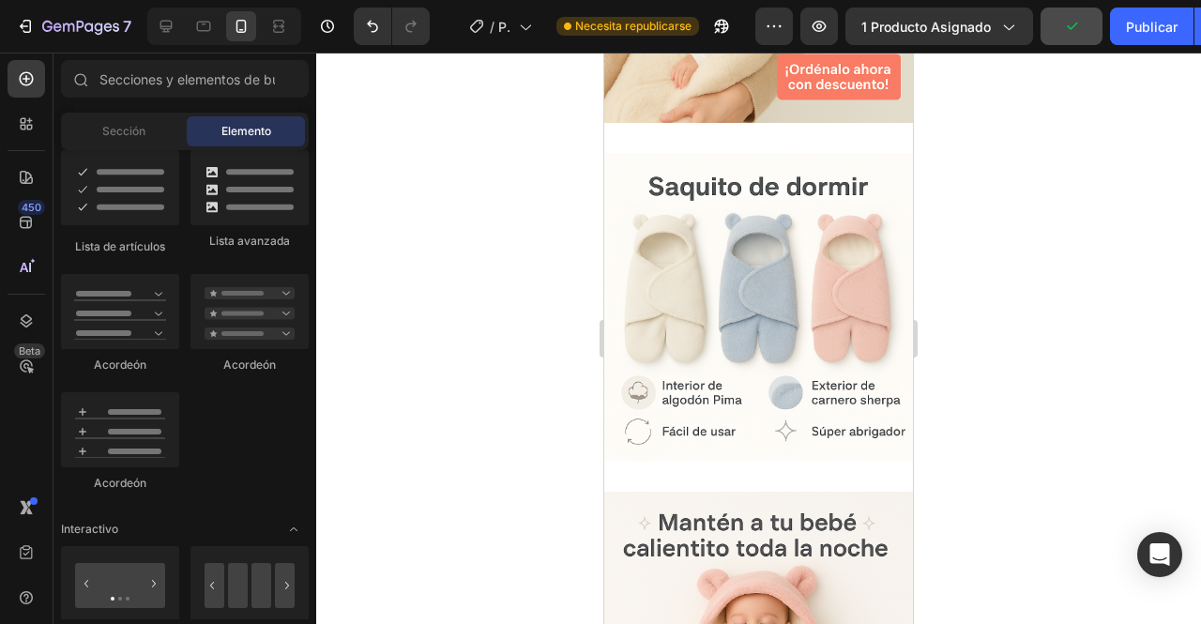
click at [1056, 26] on button "button" at bounding box center [1071, 27] width 62 height 38
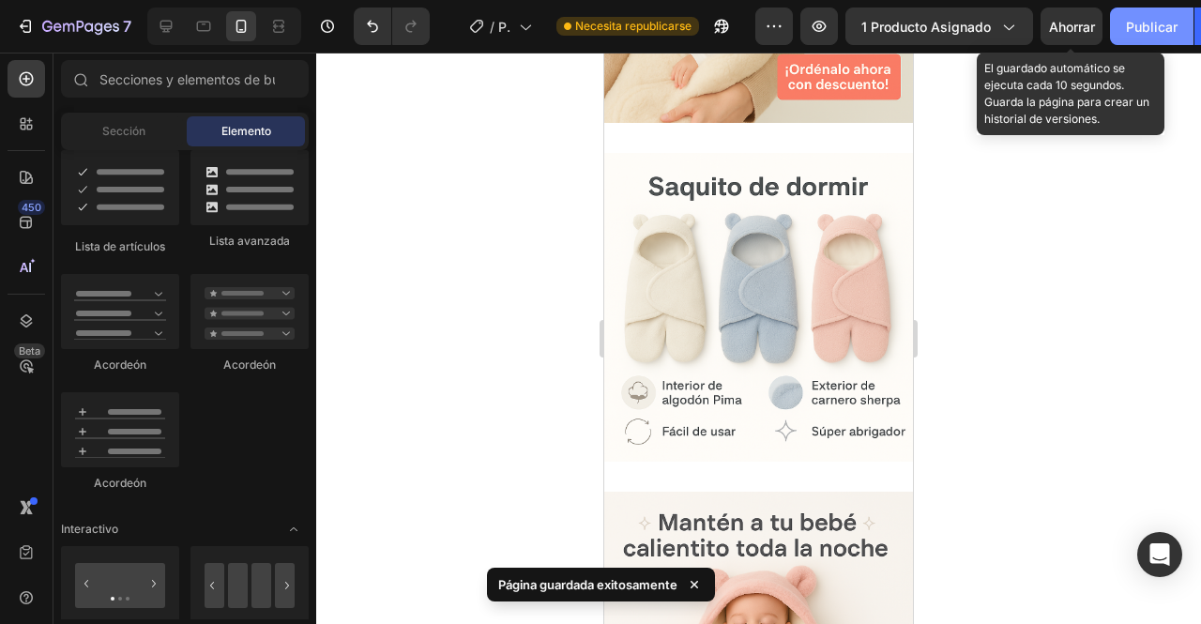
click at [1140, 35] on div "Publicar" at bounding box center [1152, 27] width 52 height 20
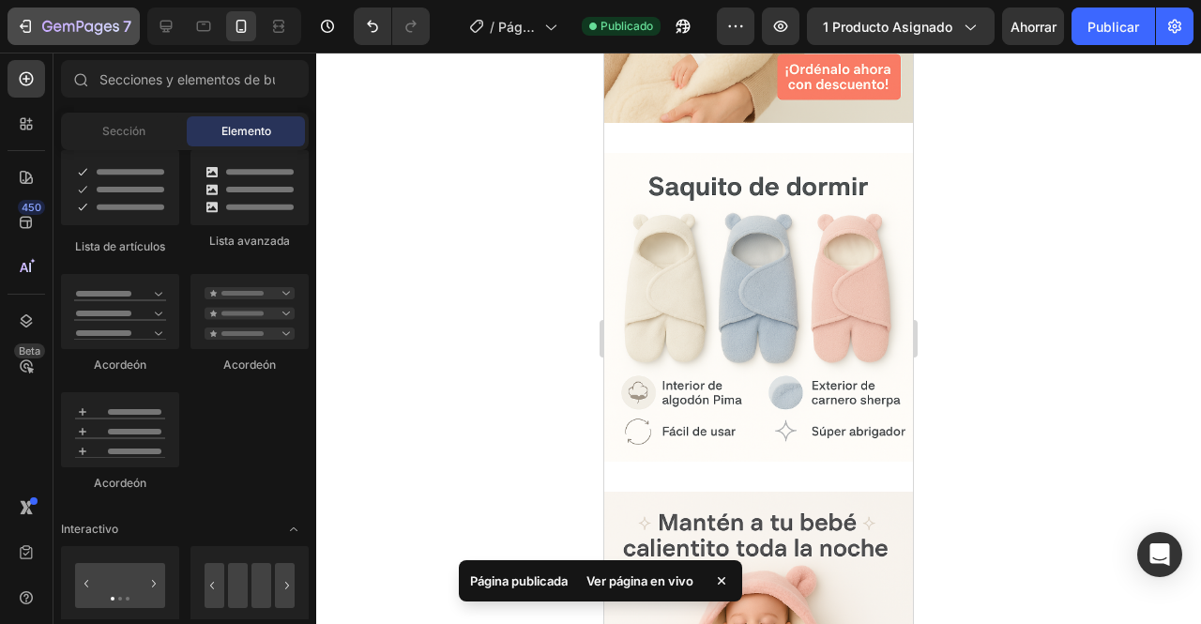
click at [63, 26] on icon "button" at bounding box center [68, 27] width 11 height 8
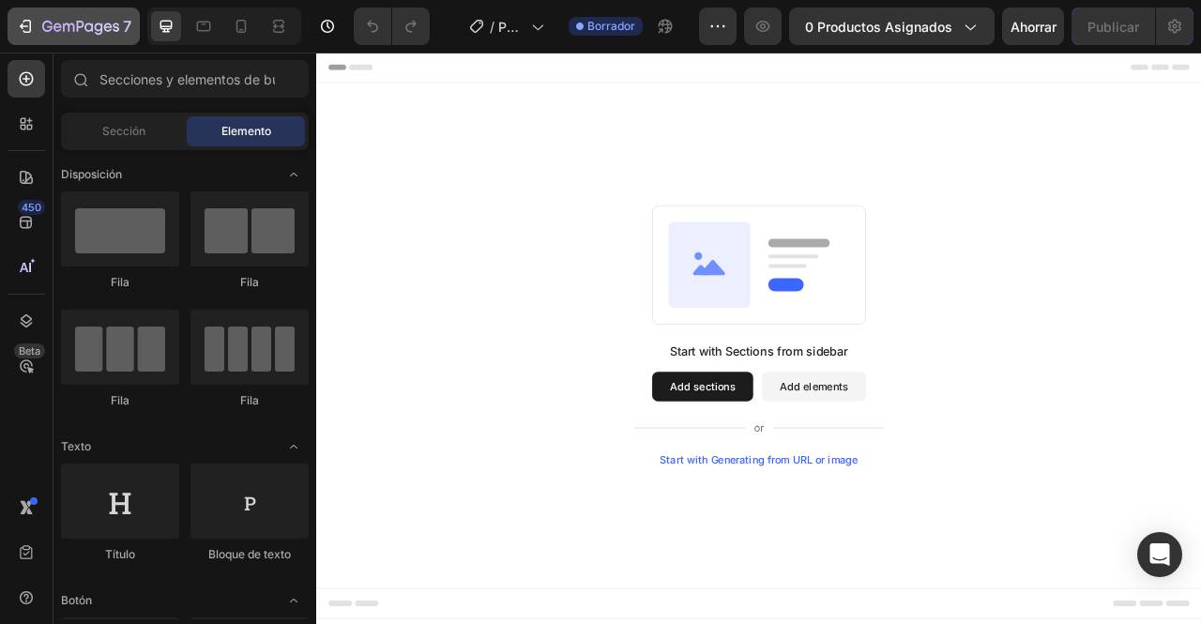
click at [47, 26] on icon "button" at bounding box center [47, 26] width 10 height 11
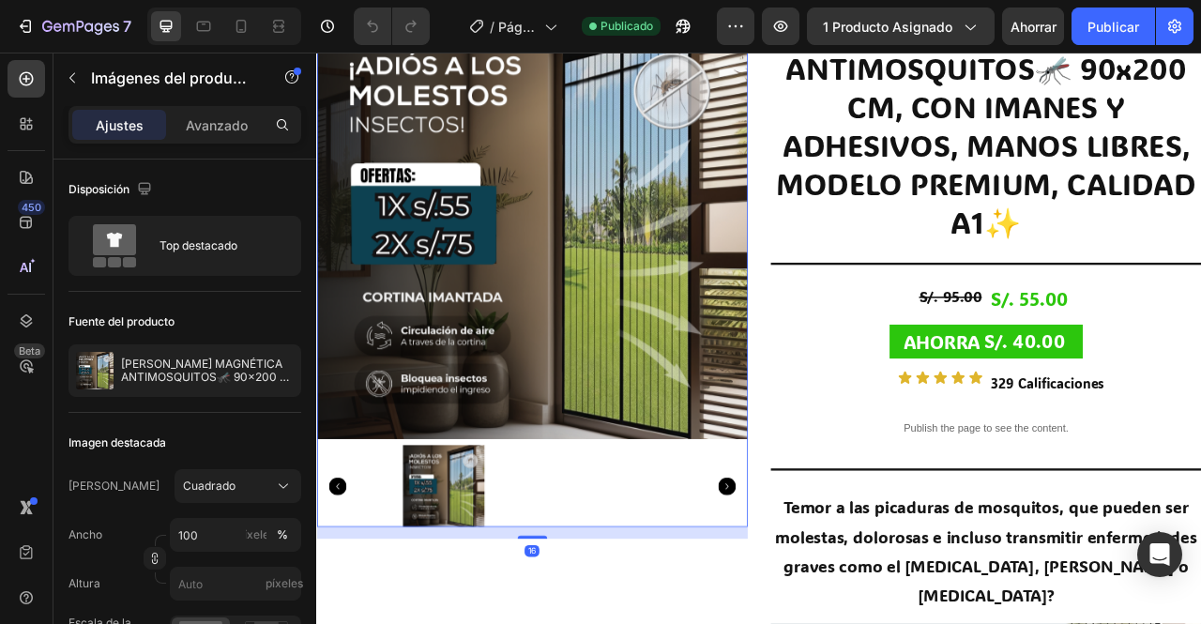
scroll to position [283, 0]
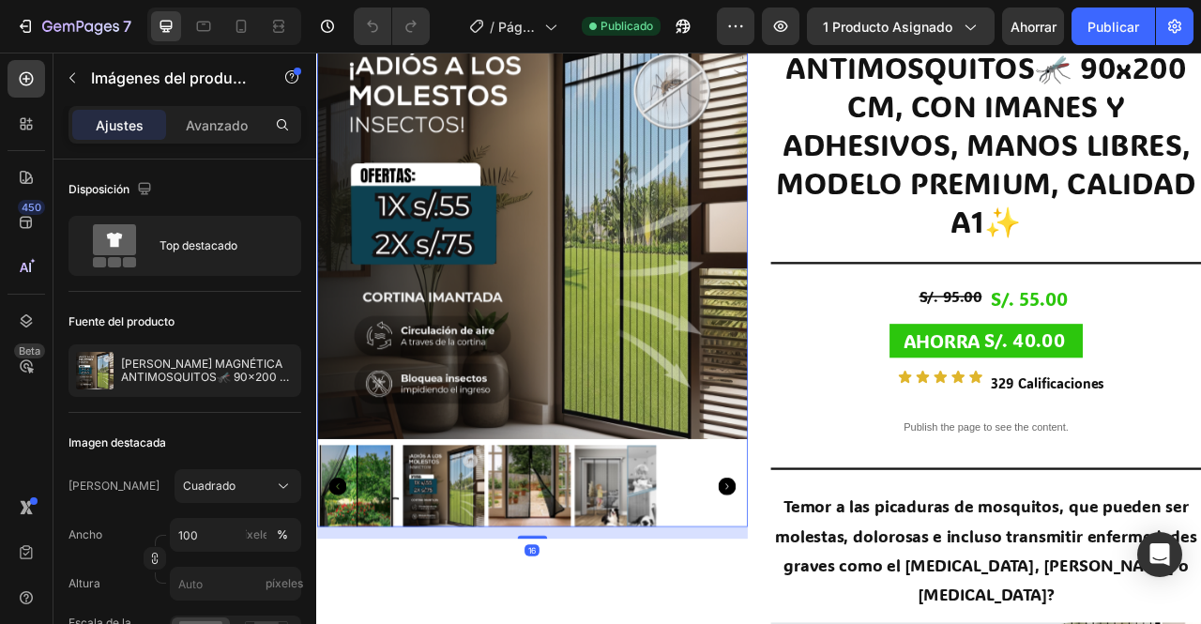
click at [759, 370] on img at bounding box center [590, 270] width 548 height 548
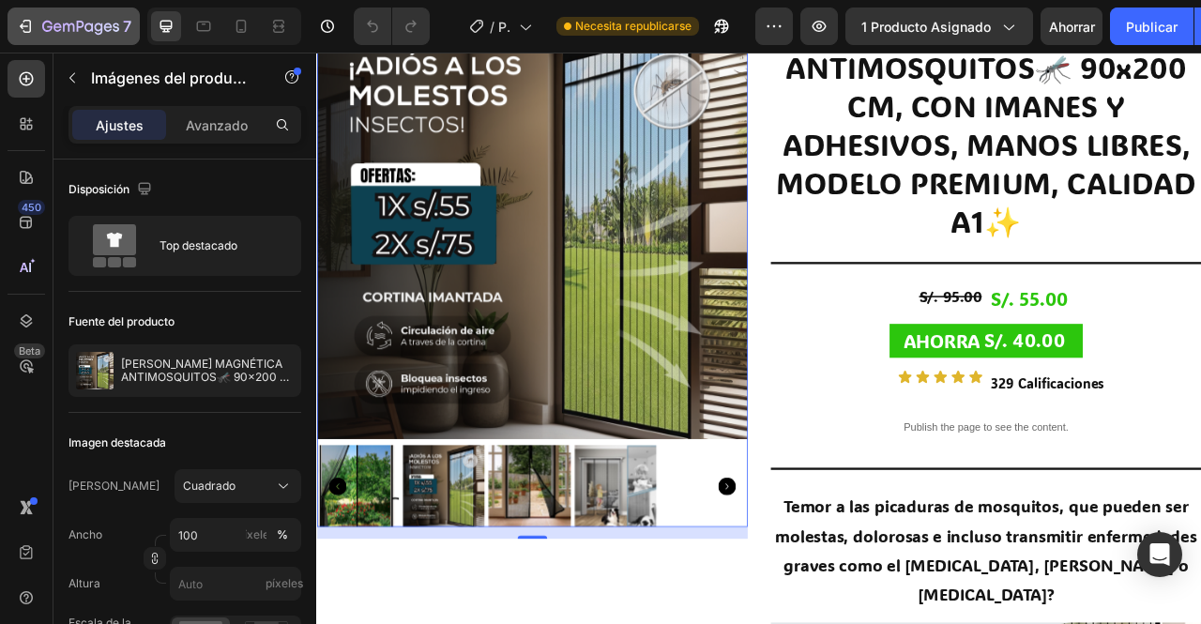
click at [63, 26] on icon "button" at bounding box center [68, 27] width 11 height 8
